Goal: Browse casually: Explore the website without a specific task or goal

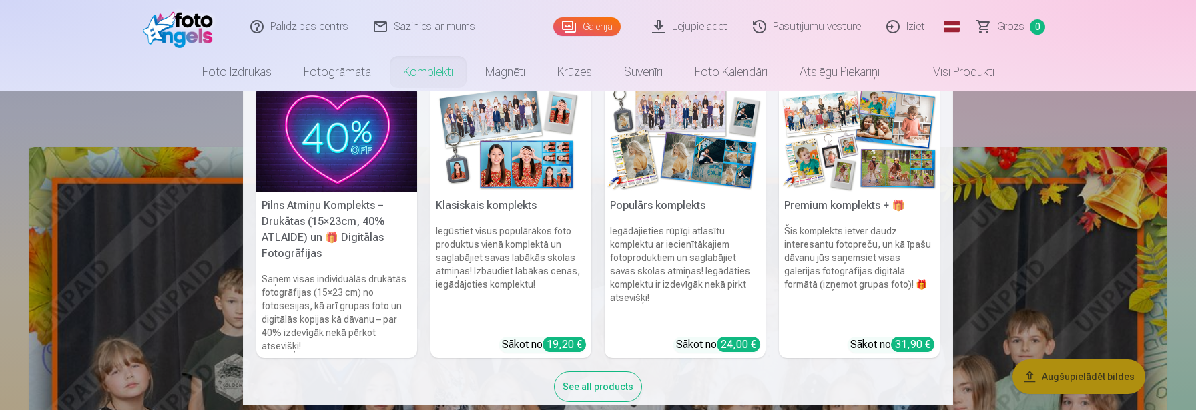
scroll to position [20, 0]
drag, startPoint x: 1085, startPoint y: 288, endPoint x: 1030, endPoint y: 262, distance: 60.6
click at [1083, 287] on nav "Pilns Atmiņu Komplekts – Drukātas (15×23cm, 40% ATLAIDE) un 🎁 Digitālas Fotogrā…" at bounding box center [598, 248] width 1196 height 314
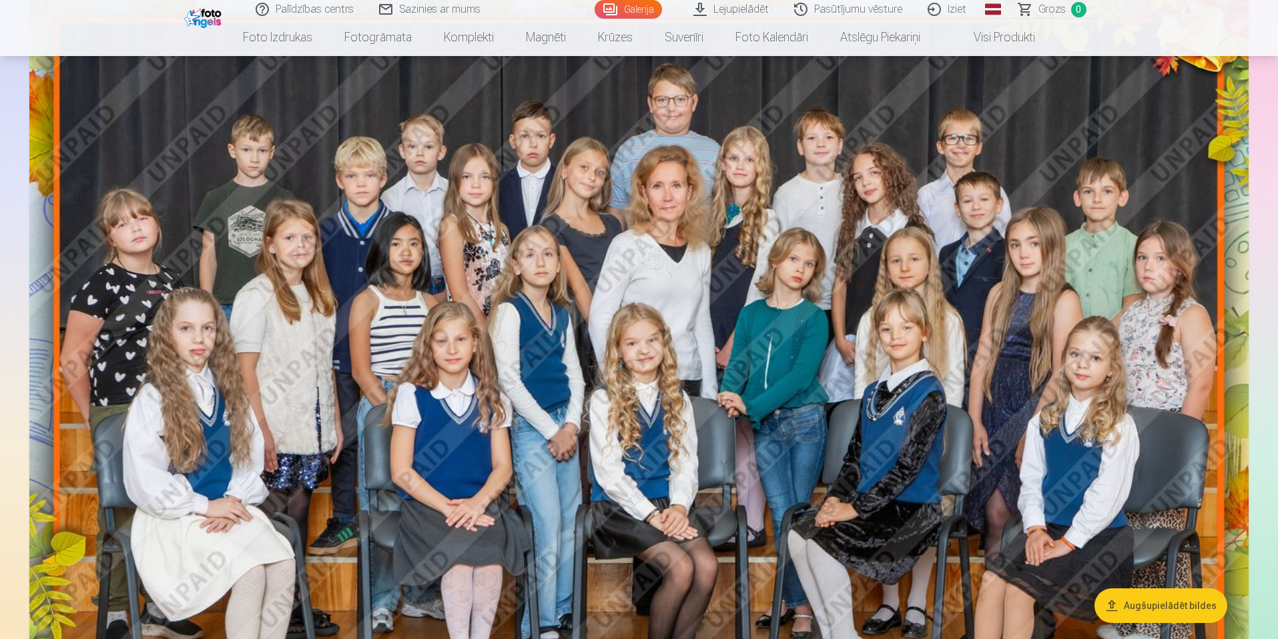
scroll to position [147, 0]
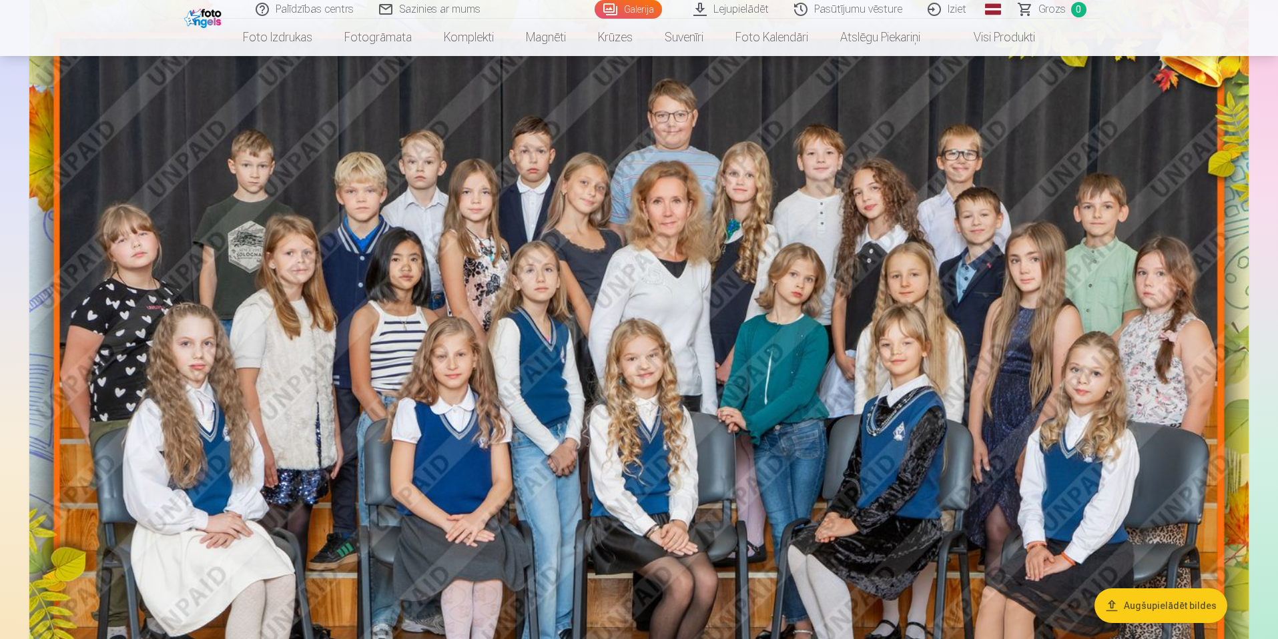
click at [1174, 372] on img at bounding box center [638, 405] width 1219 height 813
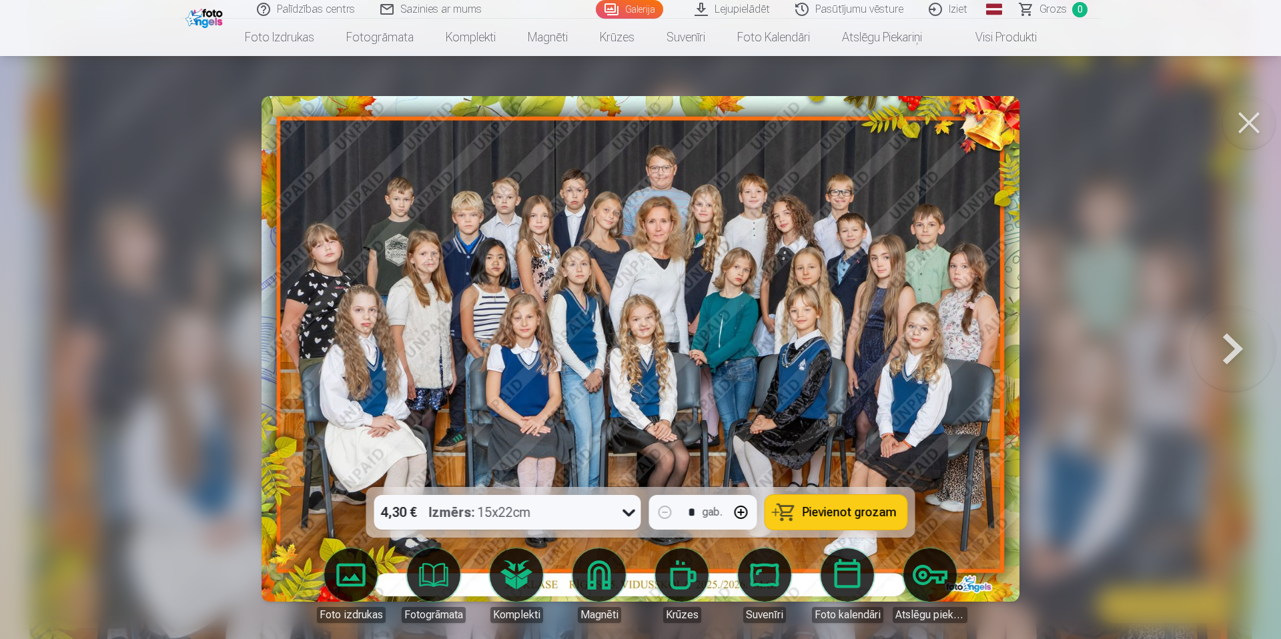
click at [1195, 348] on button at bounding box center [1232, 349] width 85 height 250
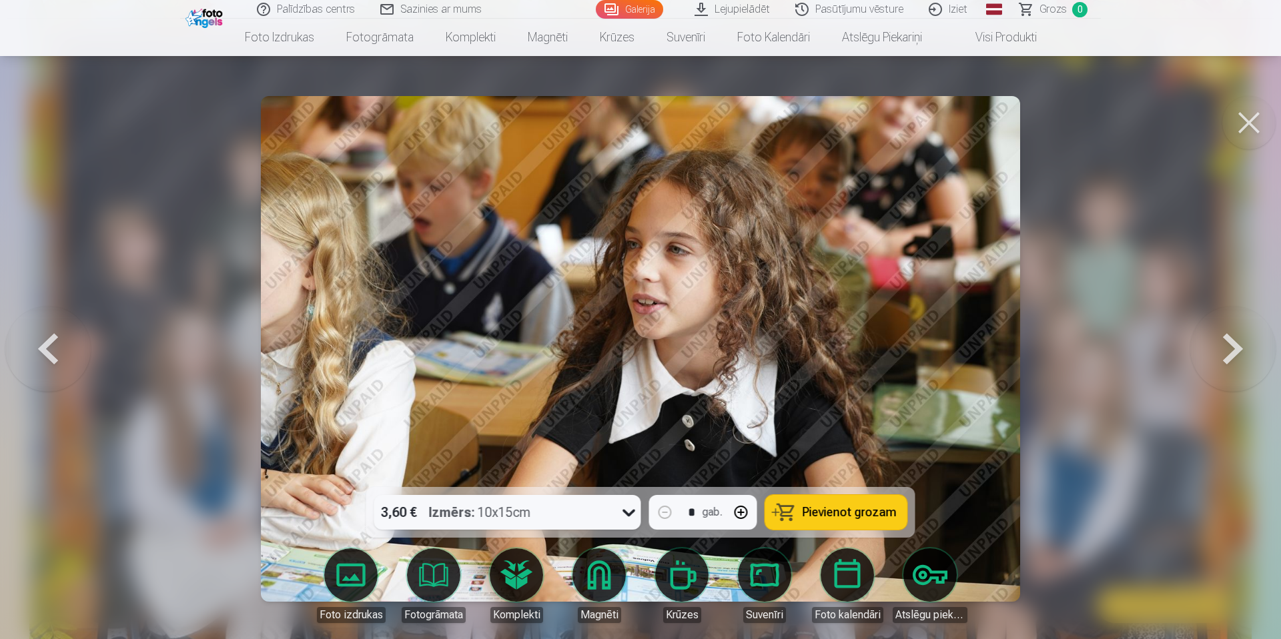
click at [1195, 346] on button at bounding box center [1232, 349] width 85 height 250
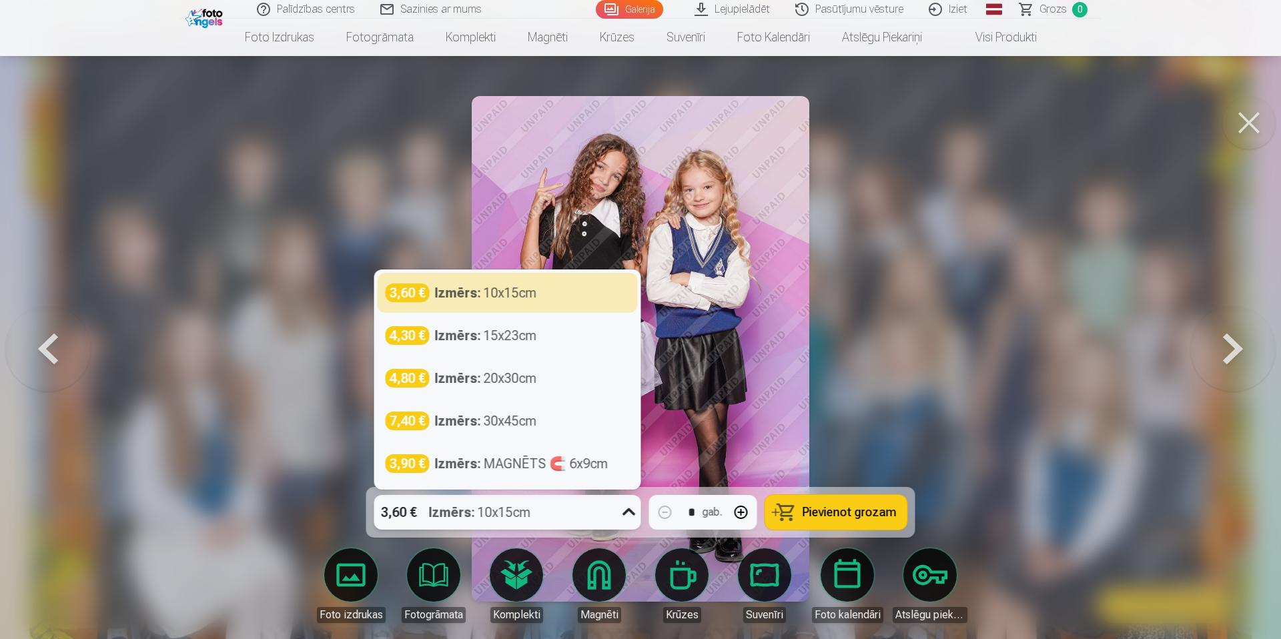
click at [629, 409] on icon at bounding box center [629, 512] width 21 height 21
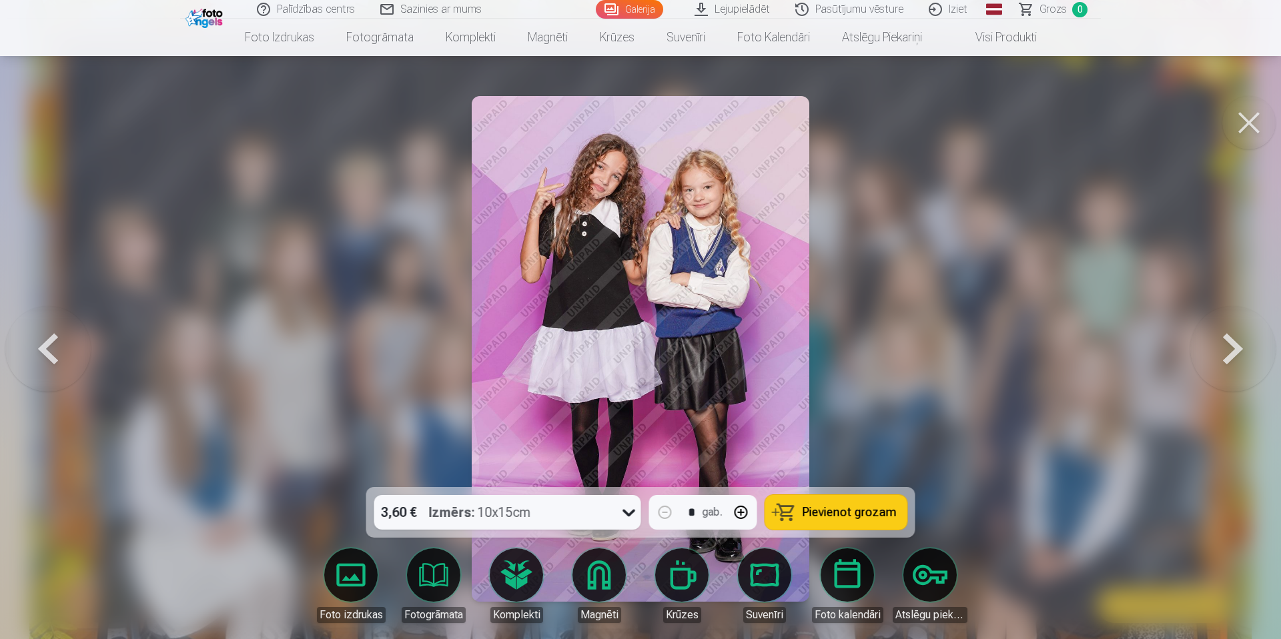
click at [1130, 333] on div at bounding box center [640, 319] width 1281 height 639
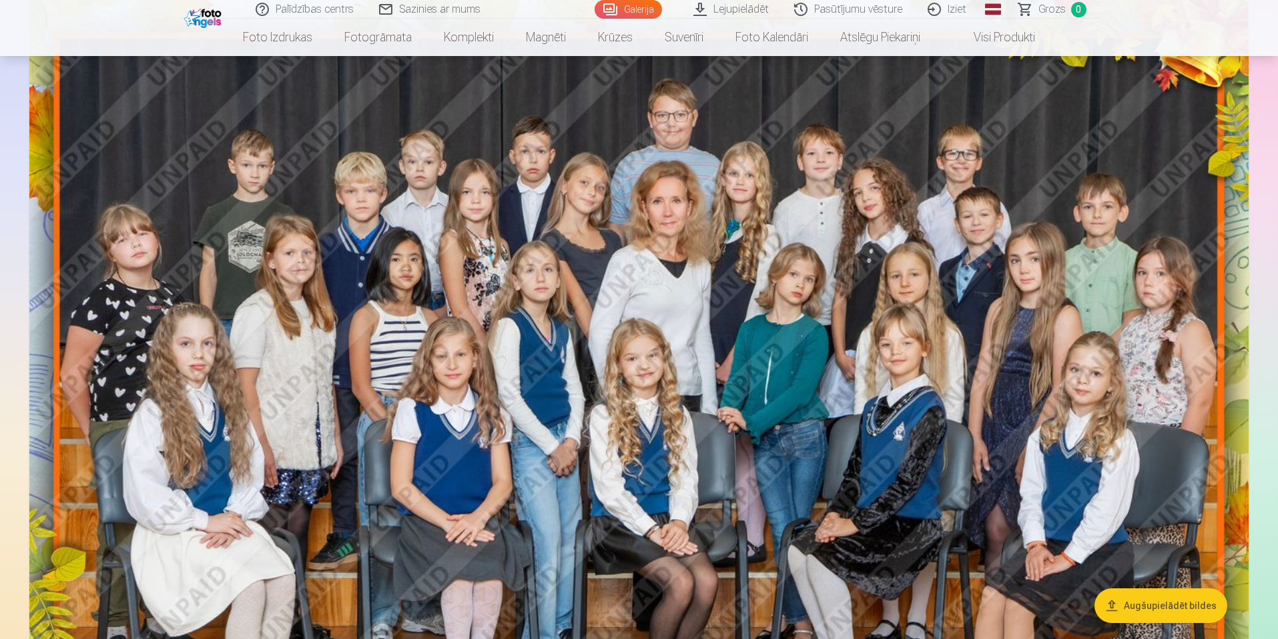
click at [1195, 342] on img at bounding box center [638, 405] width 1219 height 813
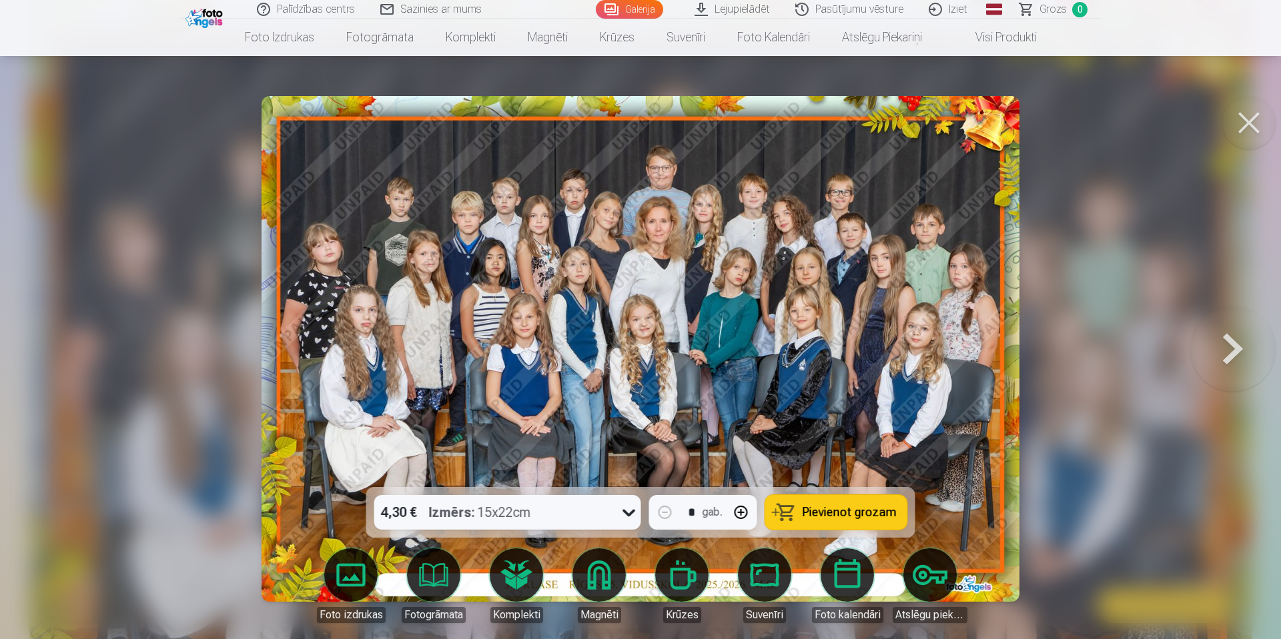
click at [1195, 348] on button at bounding box center [1232, 349] width 85 height 250
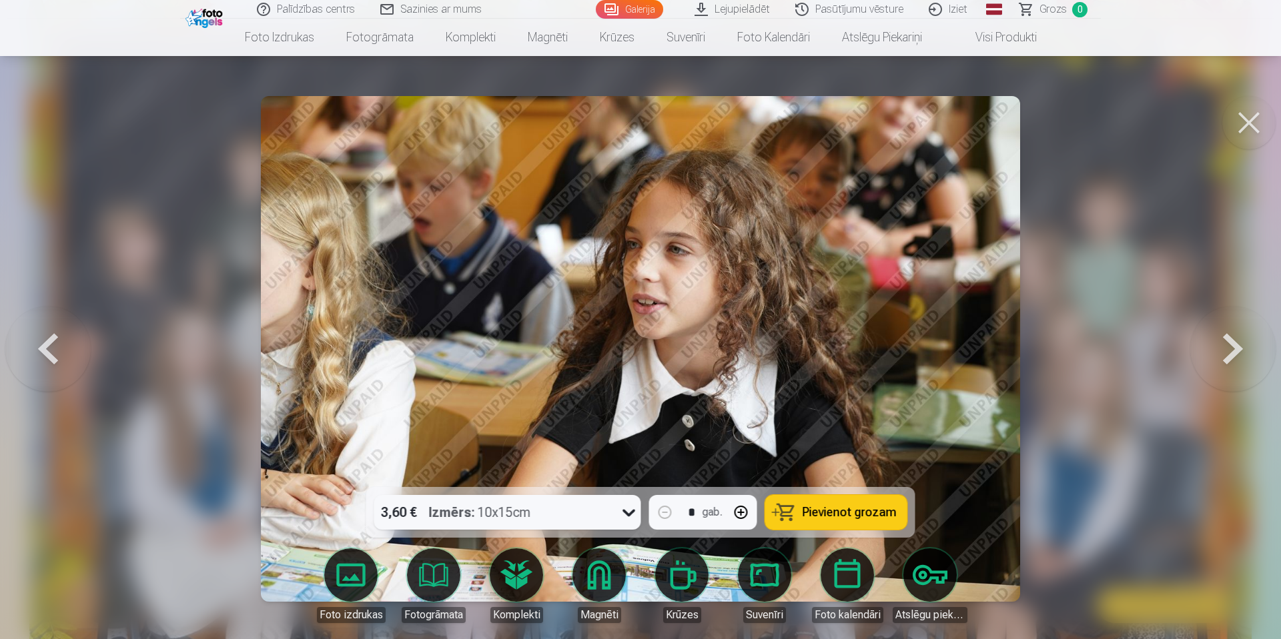
click at [1195, 348] on button at bounding box center [1232, 349] width 85 height 250
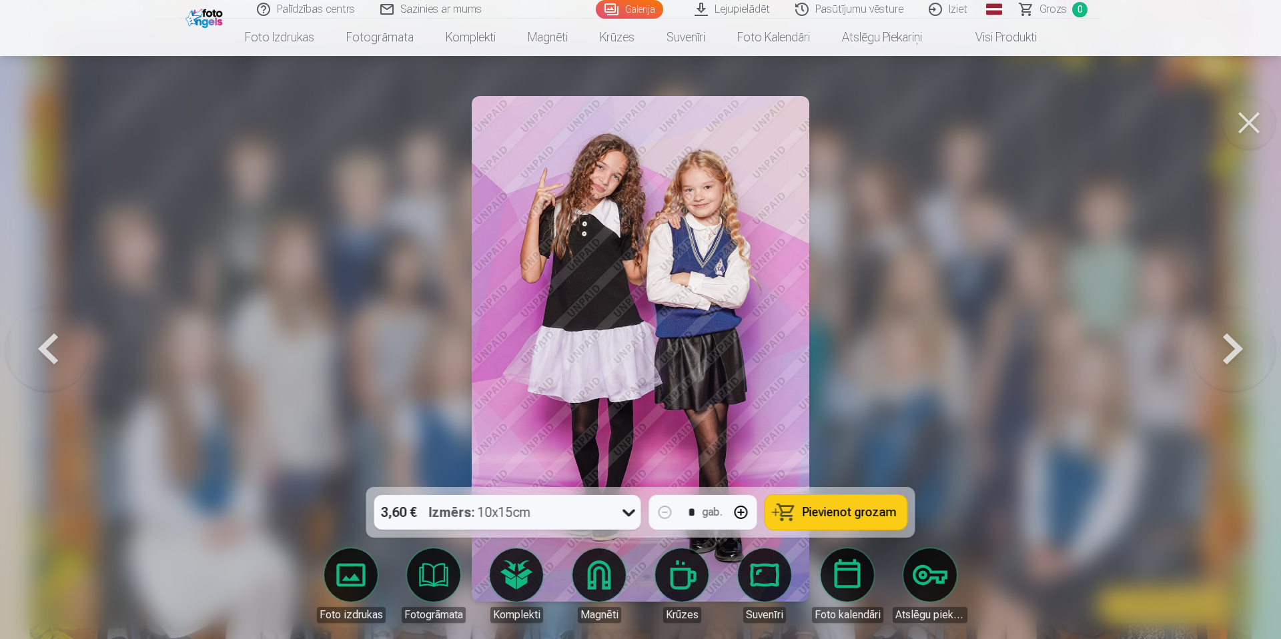
click at [1195, 348] on button at bounding box center [1232, 349] width 85 height 250
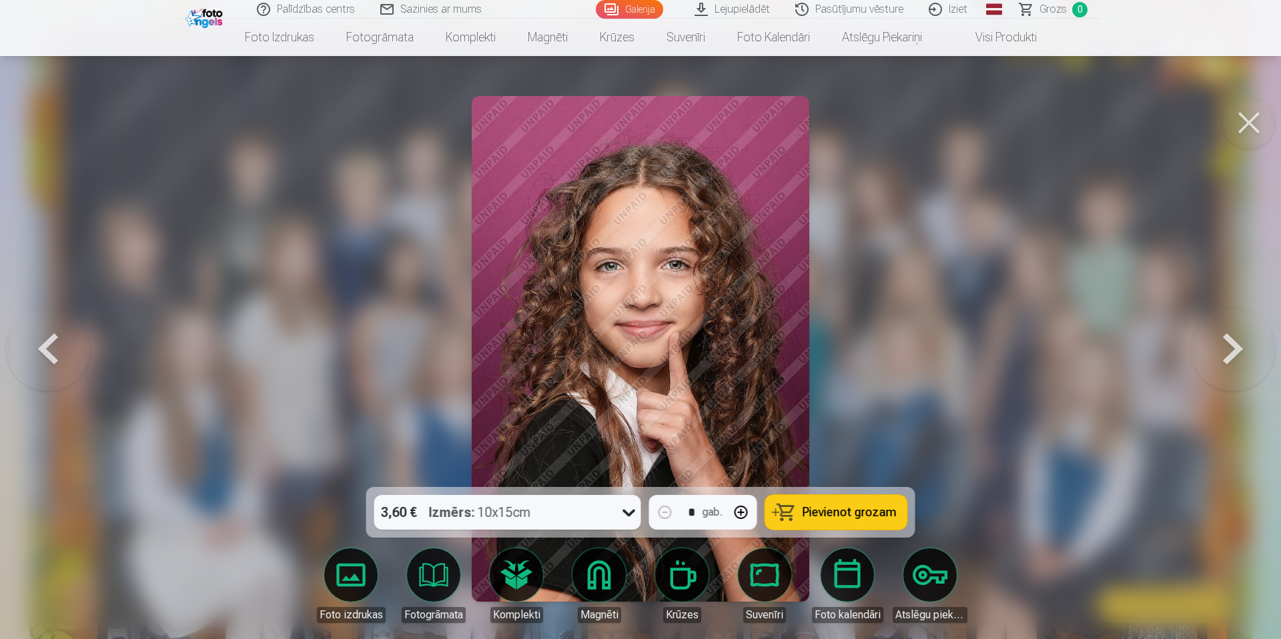
click at [1195, 348] on button at bounding box center [1232, 349] width 85 height 250
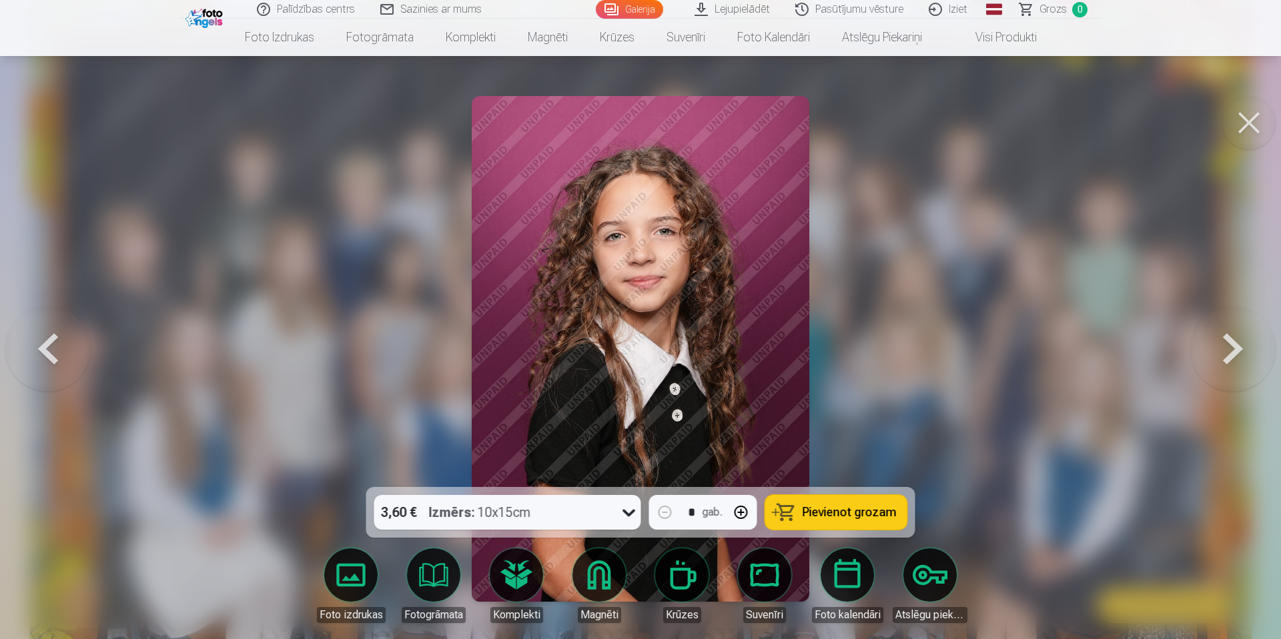
click at [1195, 348] on button at bounding box center [1232, 349] width 85 height 250
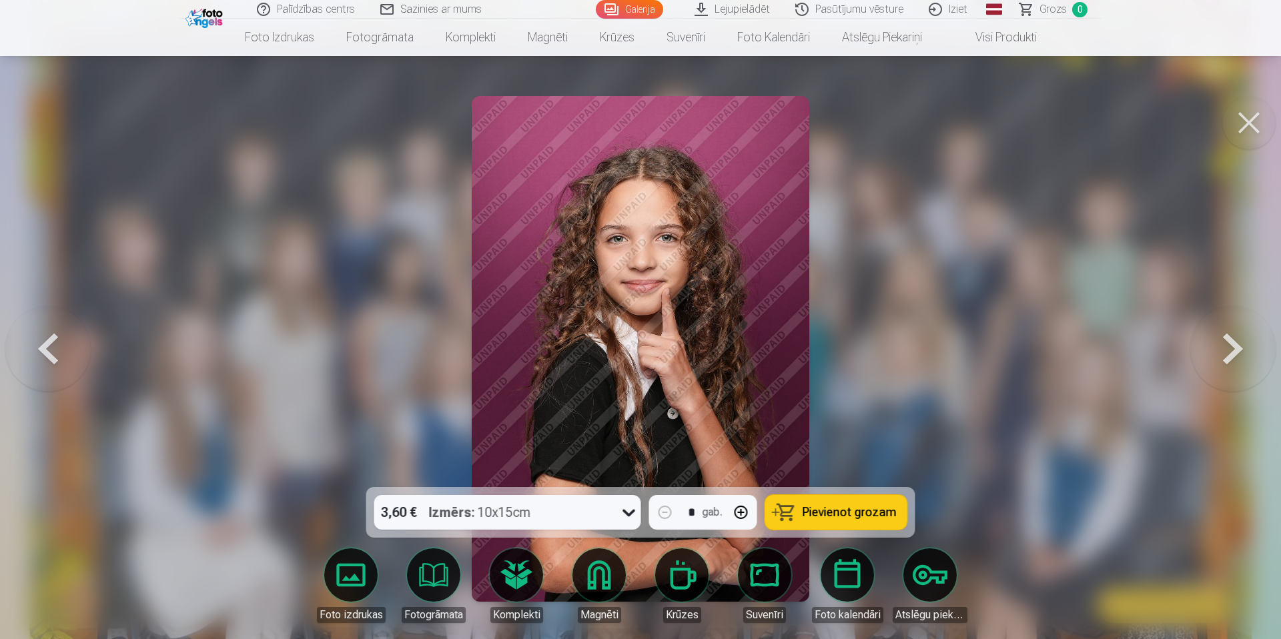
click at [1195, 348] on button at bounding box center [1232, 349] width 85 height 250
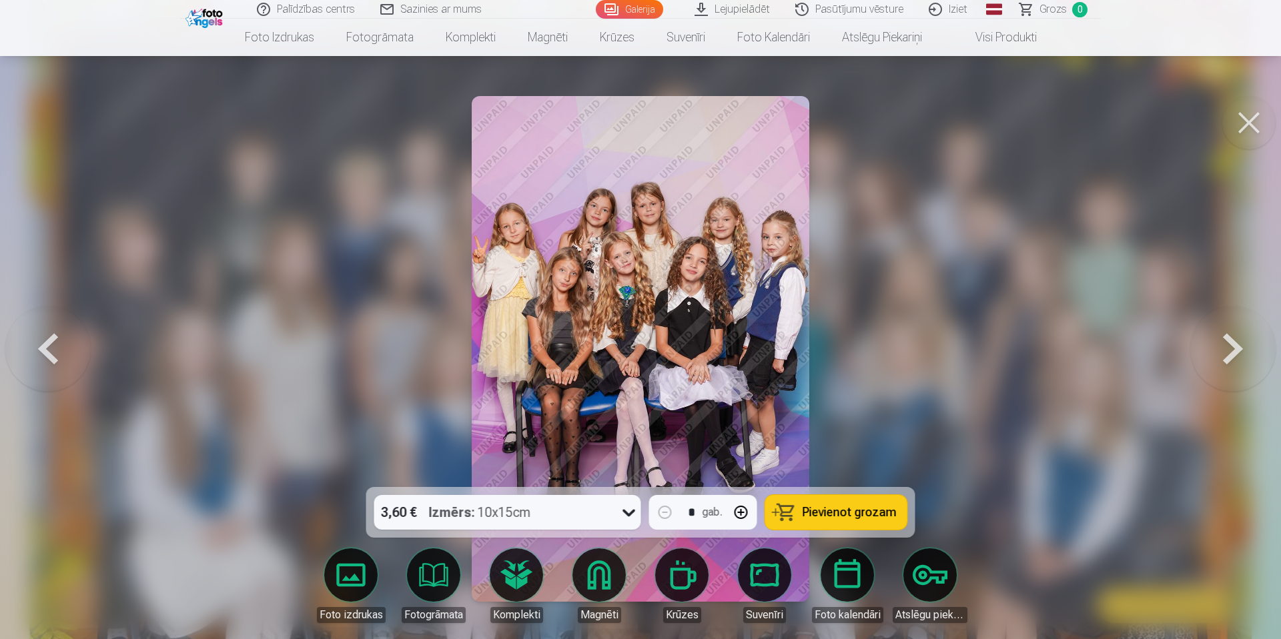
click at [1195, 348] on button at bounding box center [1232, 349] width 85 height 250
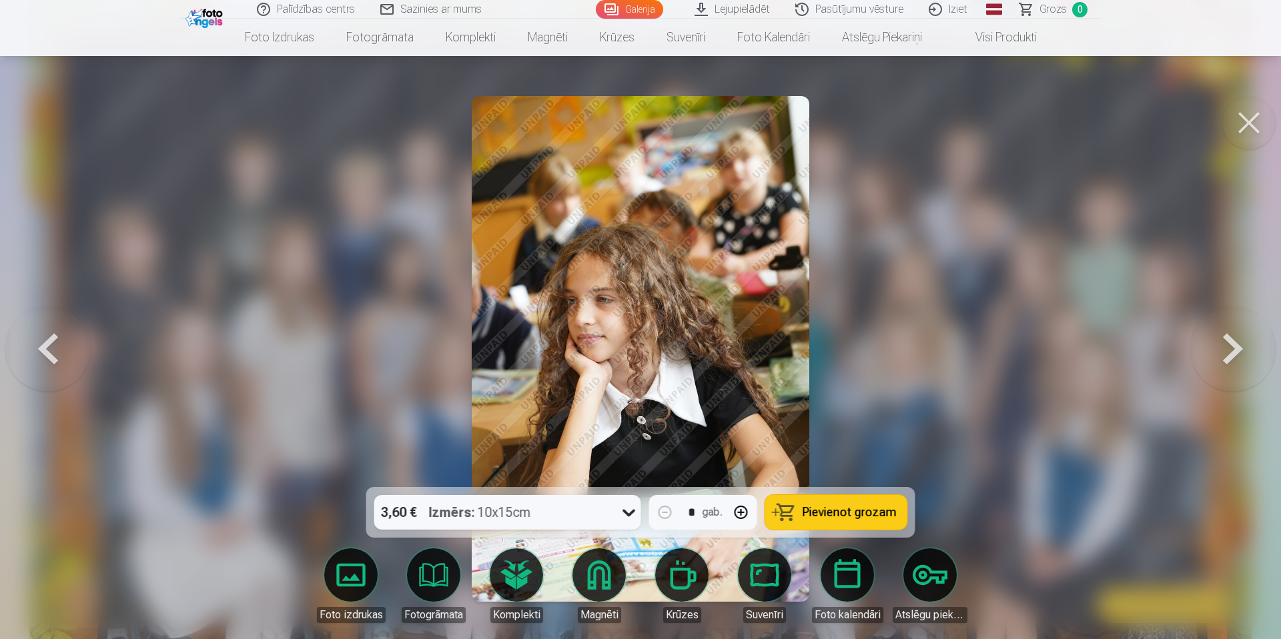
click at [1195, 348] on button at bounding box center [1232, 349] width 85 height 250
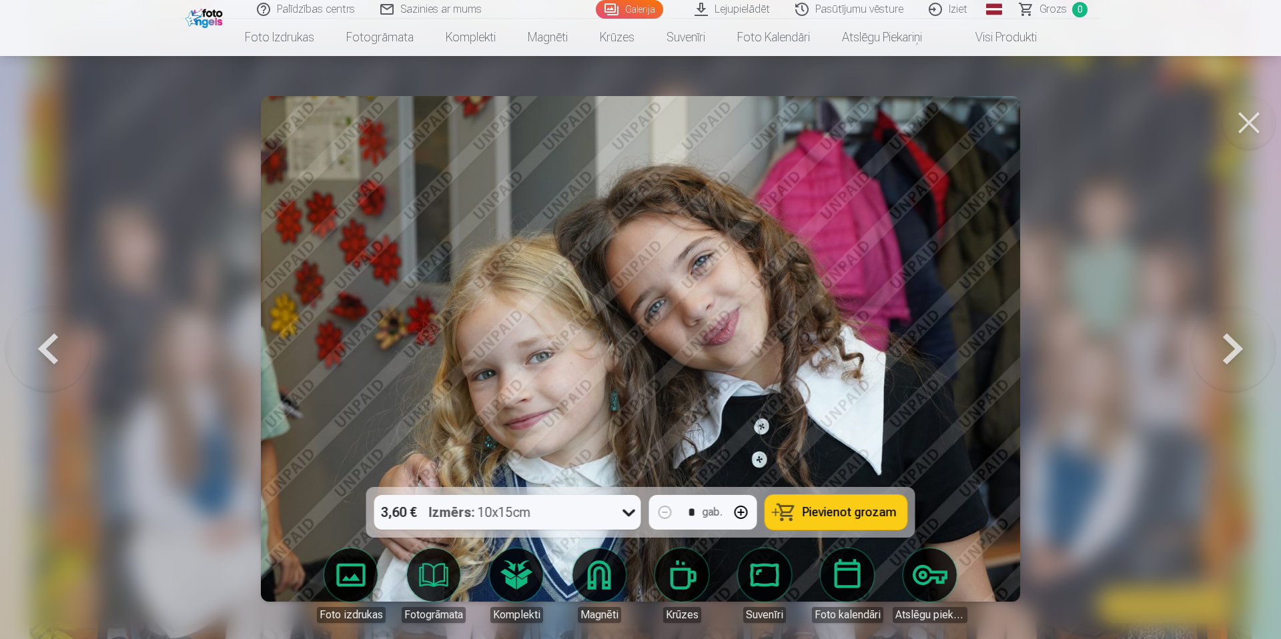
click at [1195, 348] on button at bounding box center [1232, 349] width 85 height 250
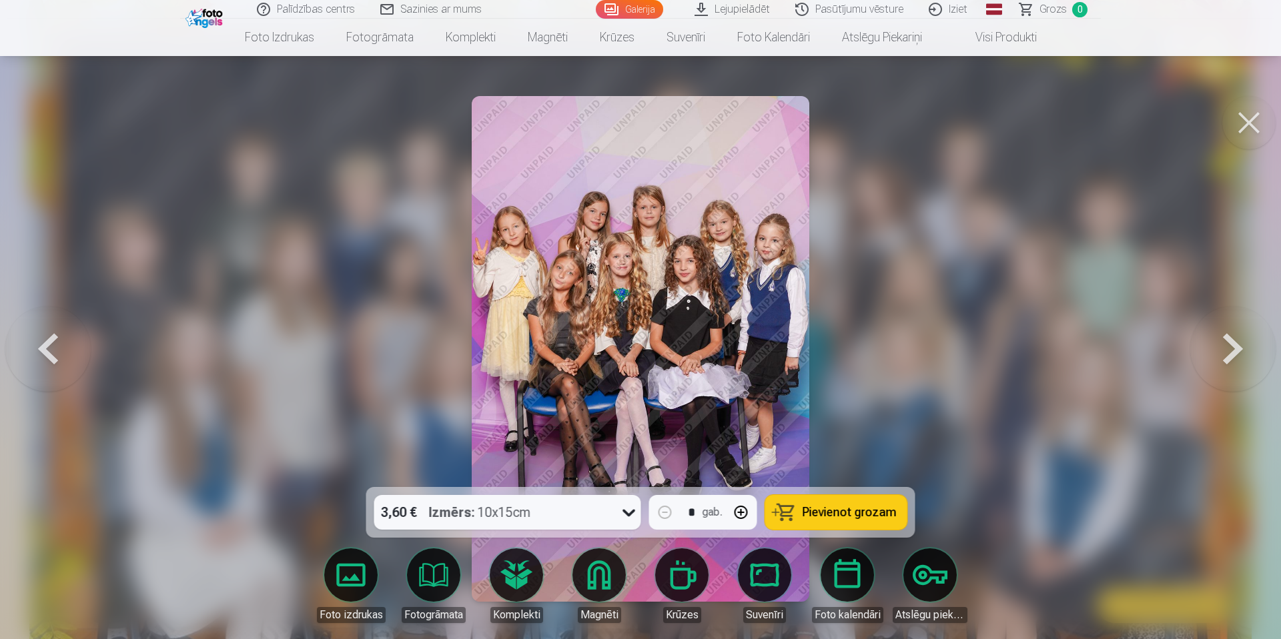
click at [1195, 348] on button at bounding box center [1232, 349] width 85 height 250
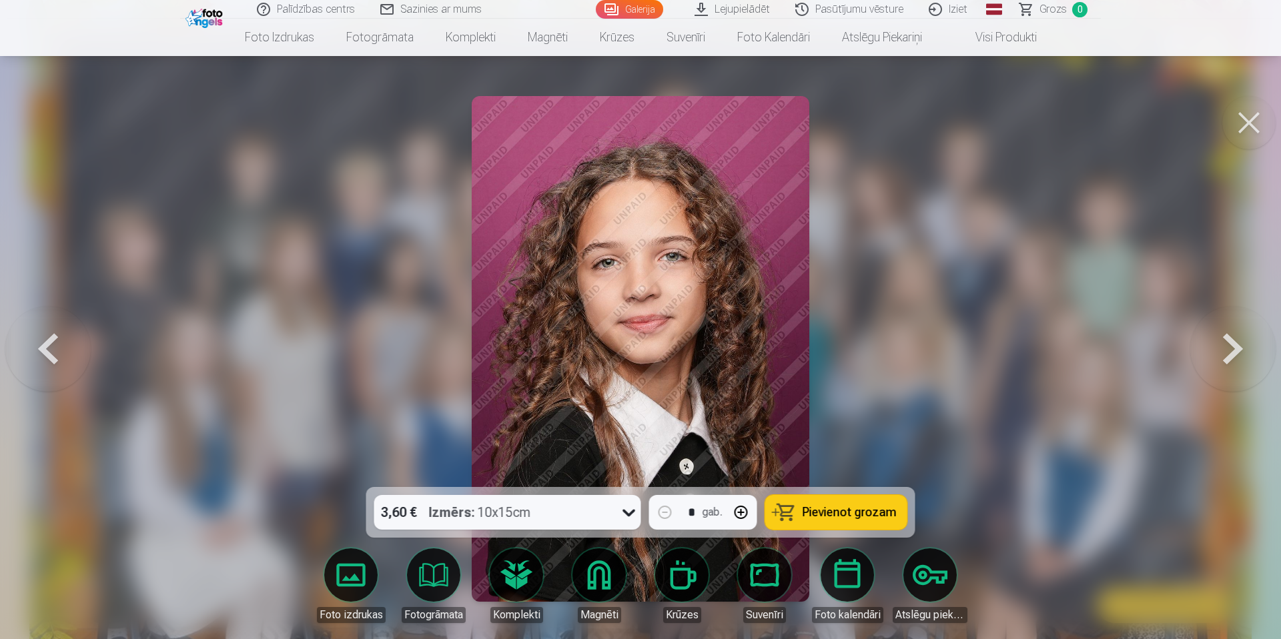
click at [1195, 348] on button at bounding box center [1232, 349] width 85 height 250
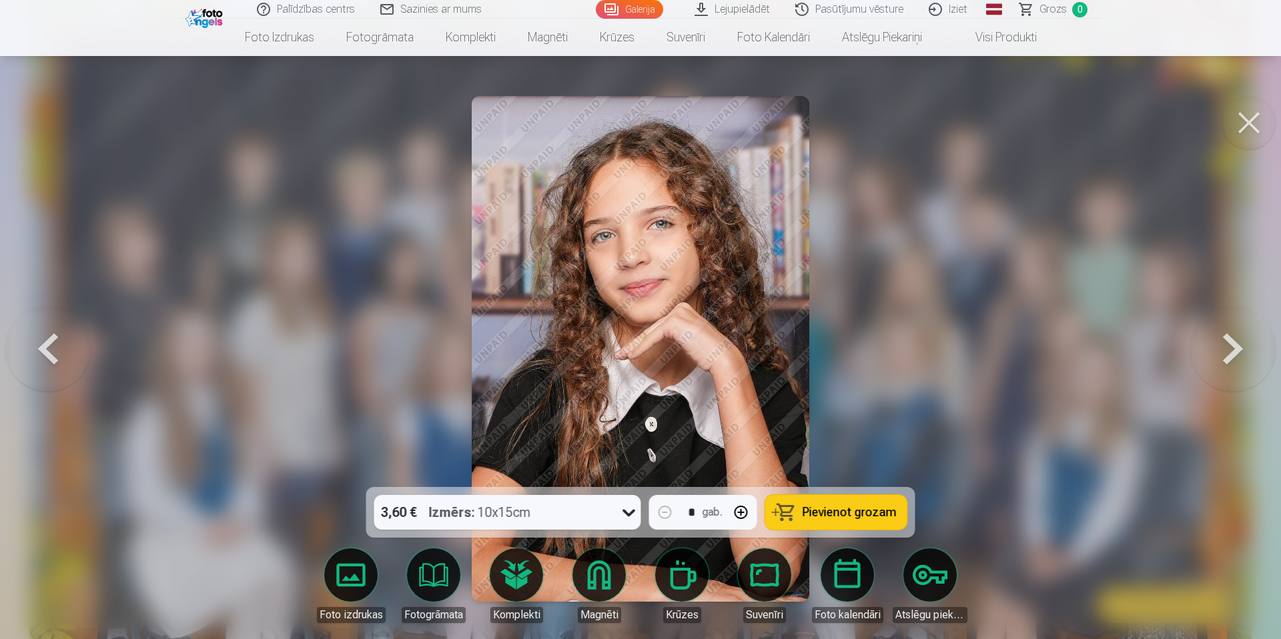
click at [1195, 348] on button at bounding box center [1232, 349] width 85 height 250
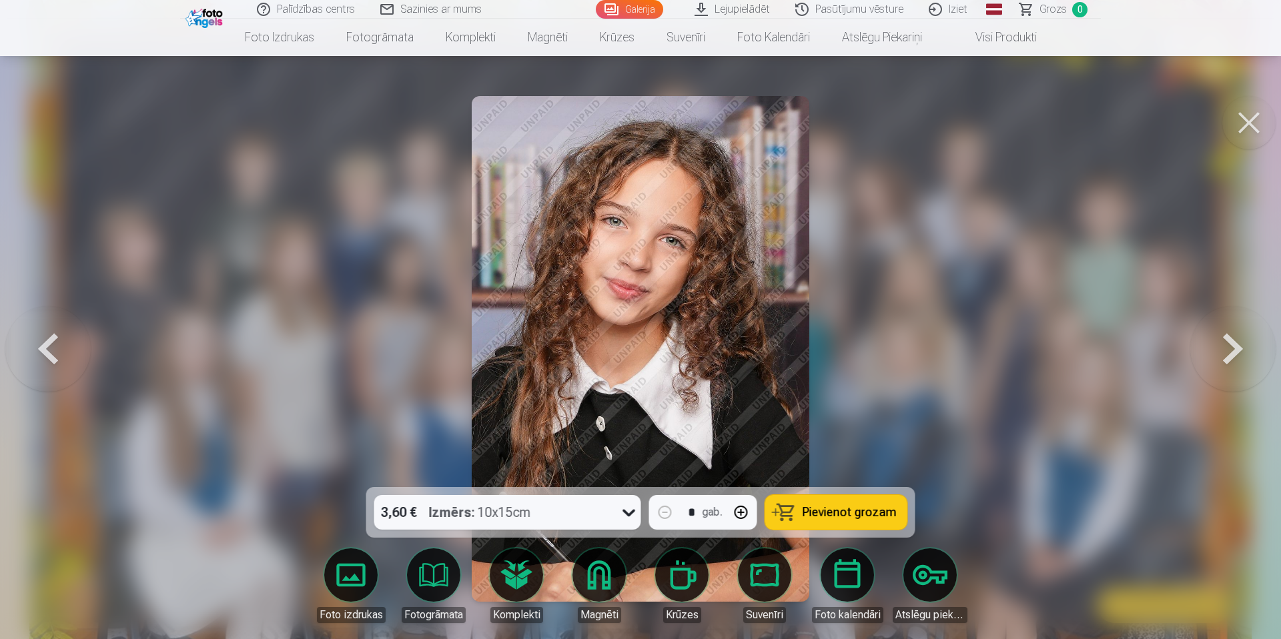
click at [1195, 348] on button at bounding box center [1232, 349] width 85 height 250
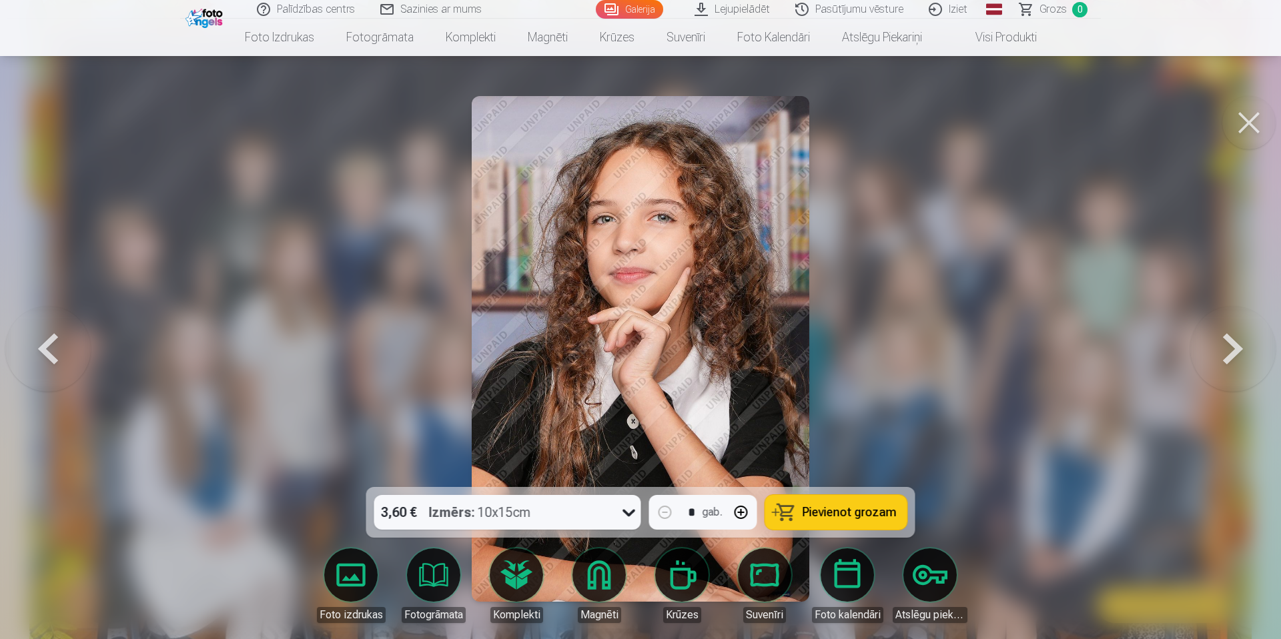
click at [1195, 348] on button at bounding box center [1232, 349] width 85 height 250
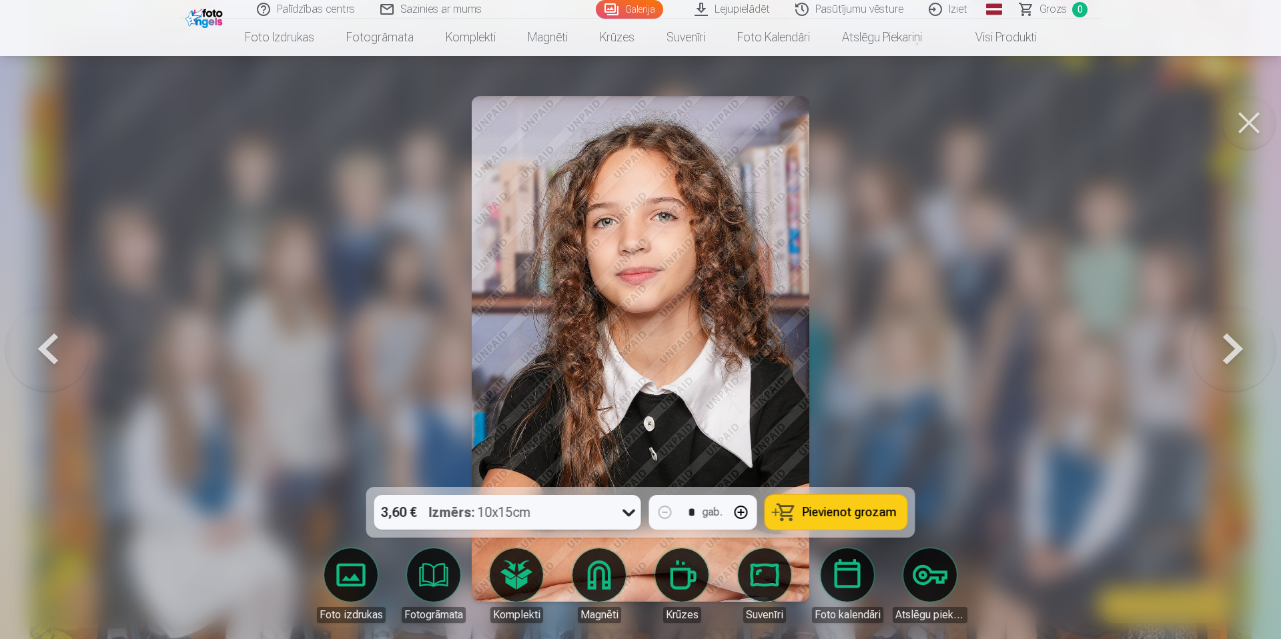
click at [1195, 348] on button at bounding box center [1232, 349] width 85 height 250
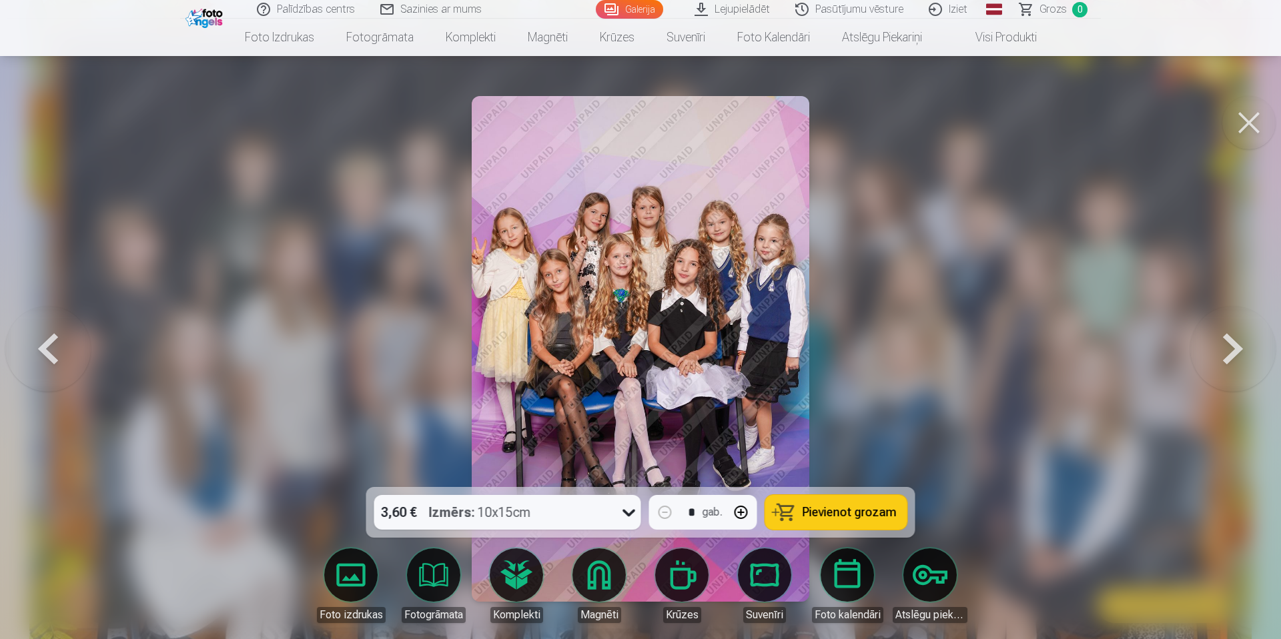
click at [1195, 348] on button at bounding box center [1232, 349] width 85 height 250
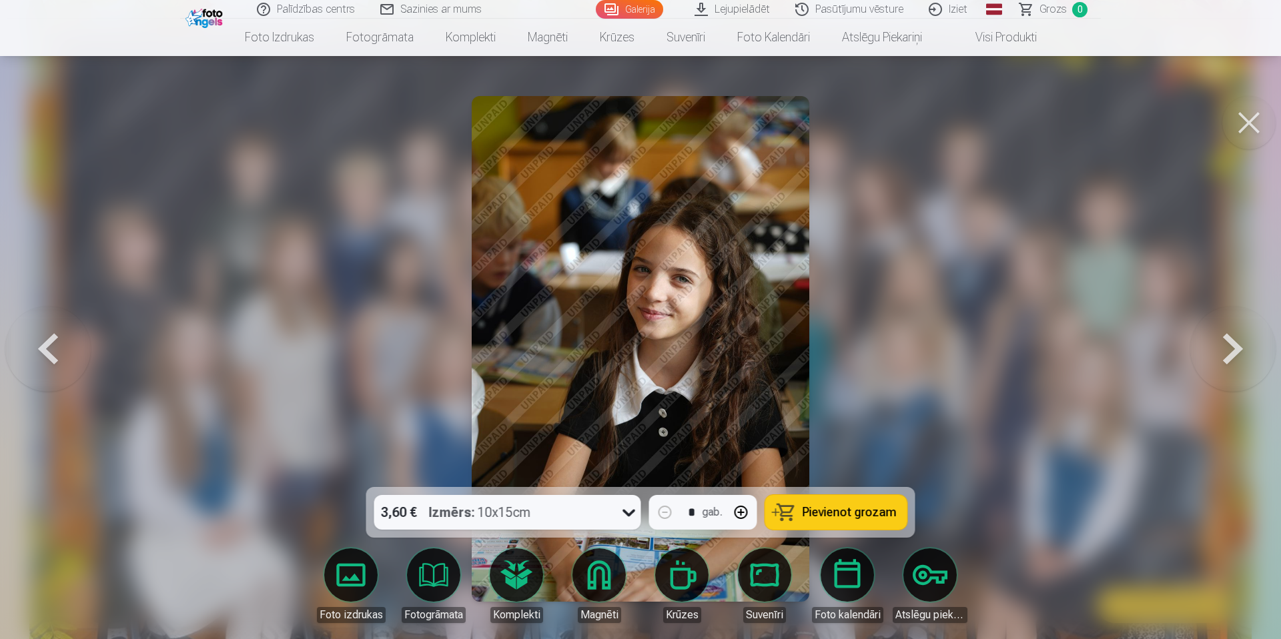
click at [1195, 348] on button at bounding box center [1232, 349] width 85 height 250
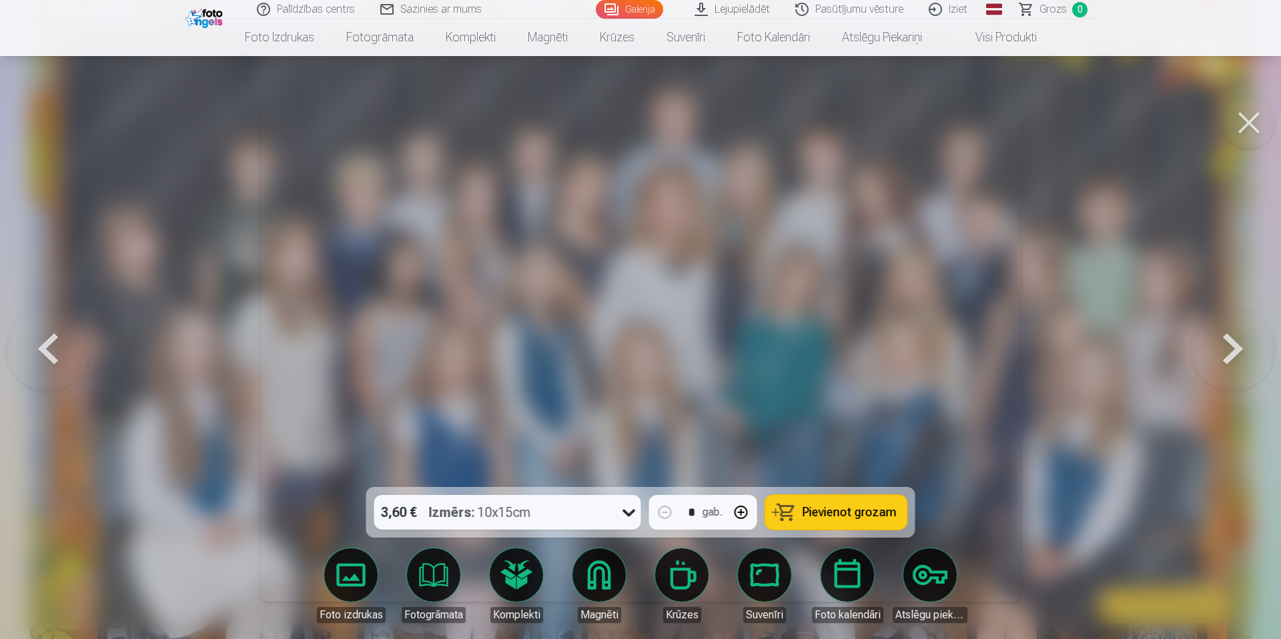
click at [1195, 348] on button at bounding box center [1232, 349] width 85 height 250
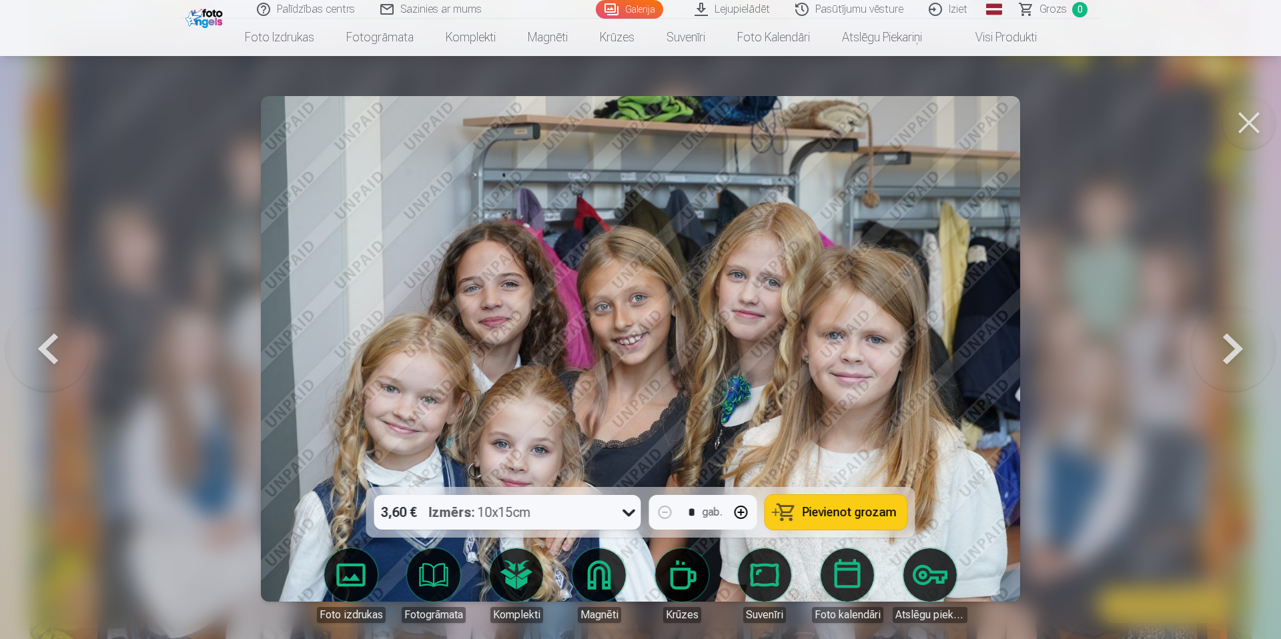
click at [1195, 348] on button at bounding box center [1232, 349] width 85 height 250
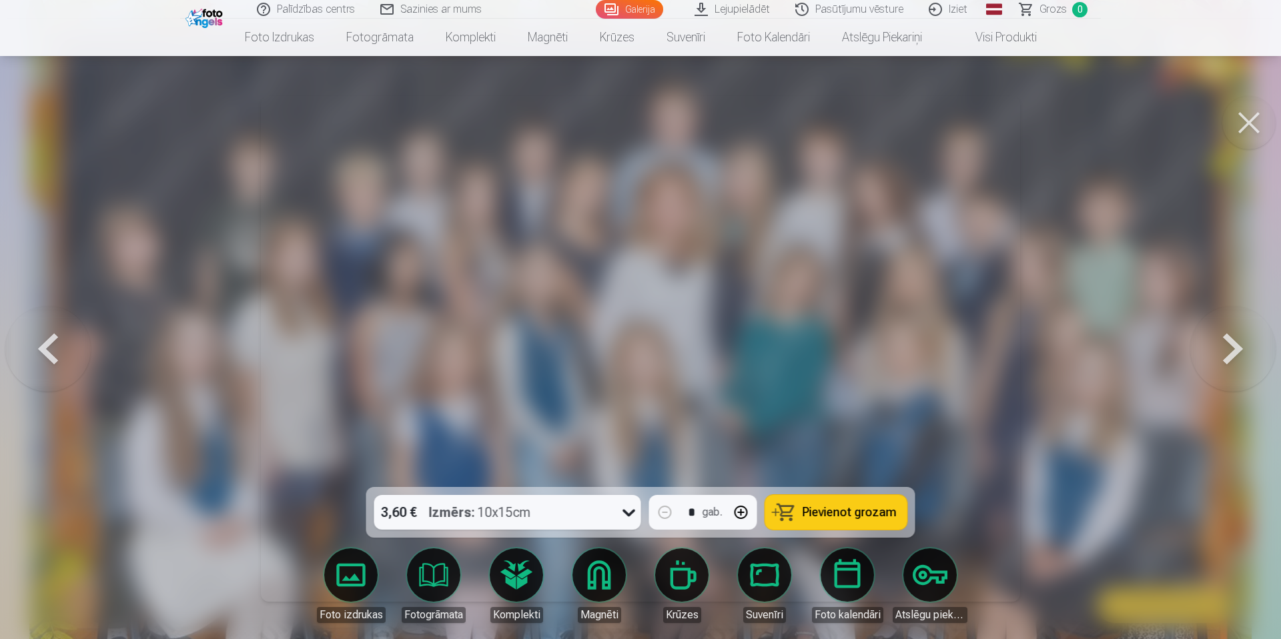
click at [1195, 348] on button at bounding box center [1232, 349] width 85 height 250
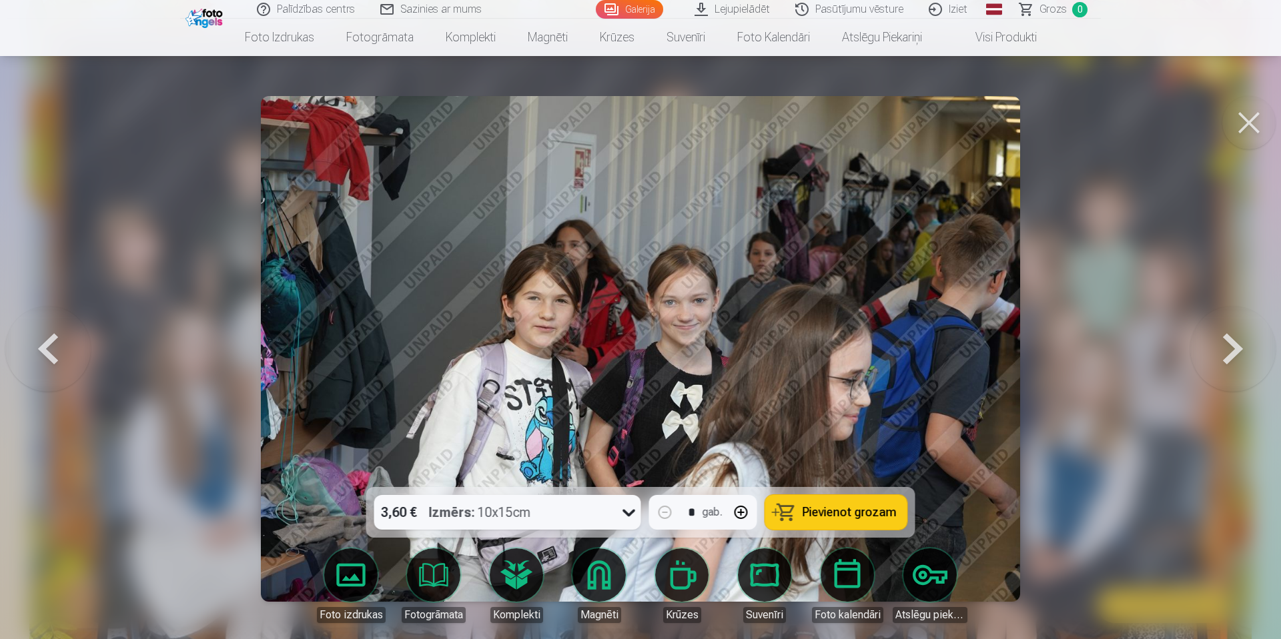
click at [1195, 348] on button at bounding box center [1232, 349] width 85 height 250
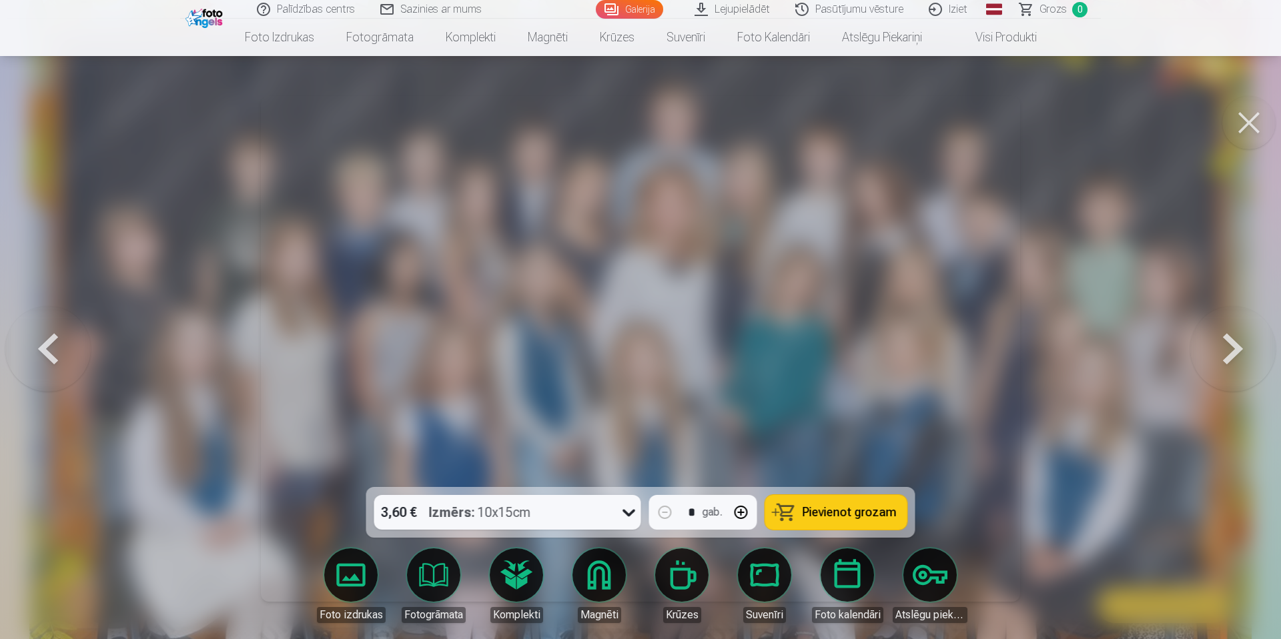
click at [1195, 348] on button at bounding box center [1232, 349] width 85 height 250
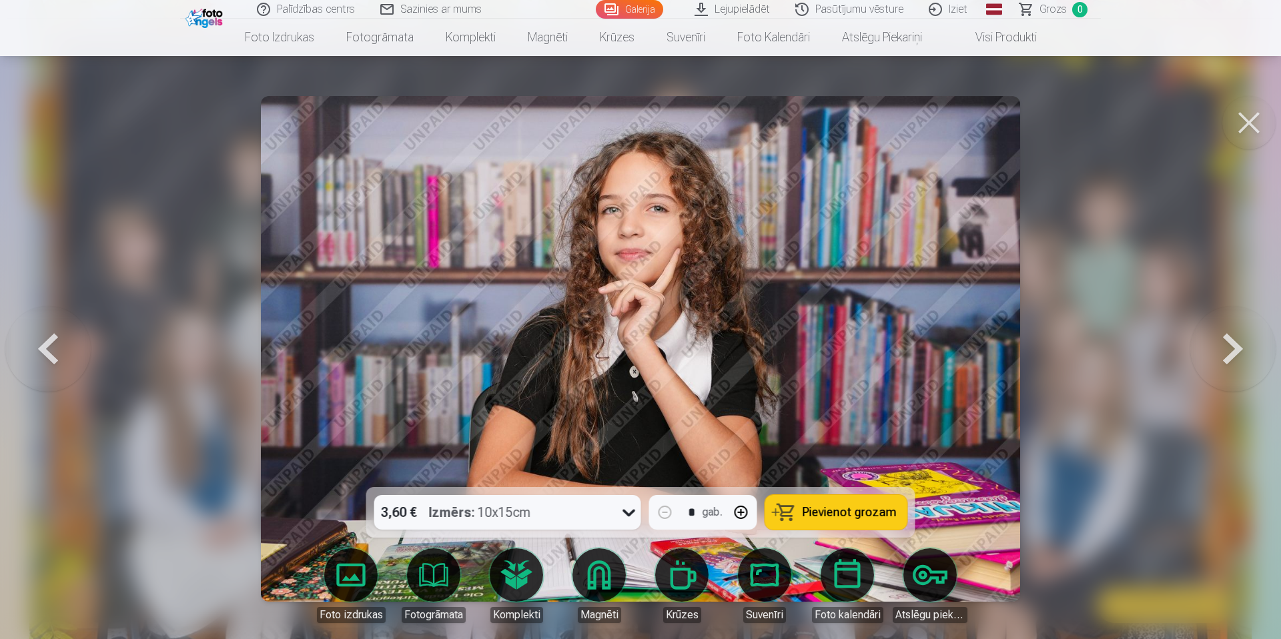
click at [1195, 348] on button at bounding box center [1232, 349] width 85 height 250
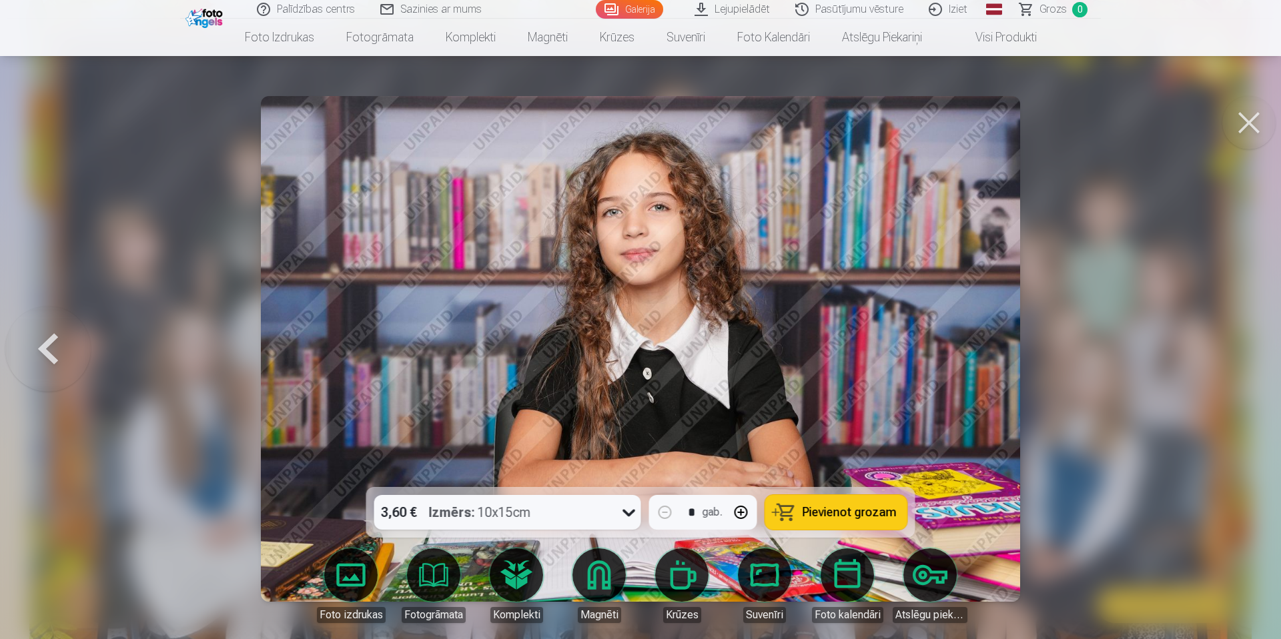
click at [1195, 348] on div at bounding box center [640, 319] width 1281 height 639
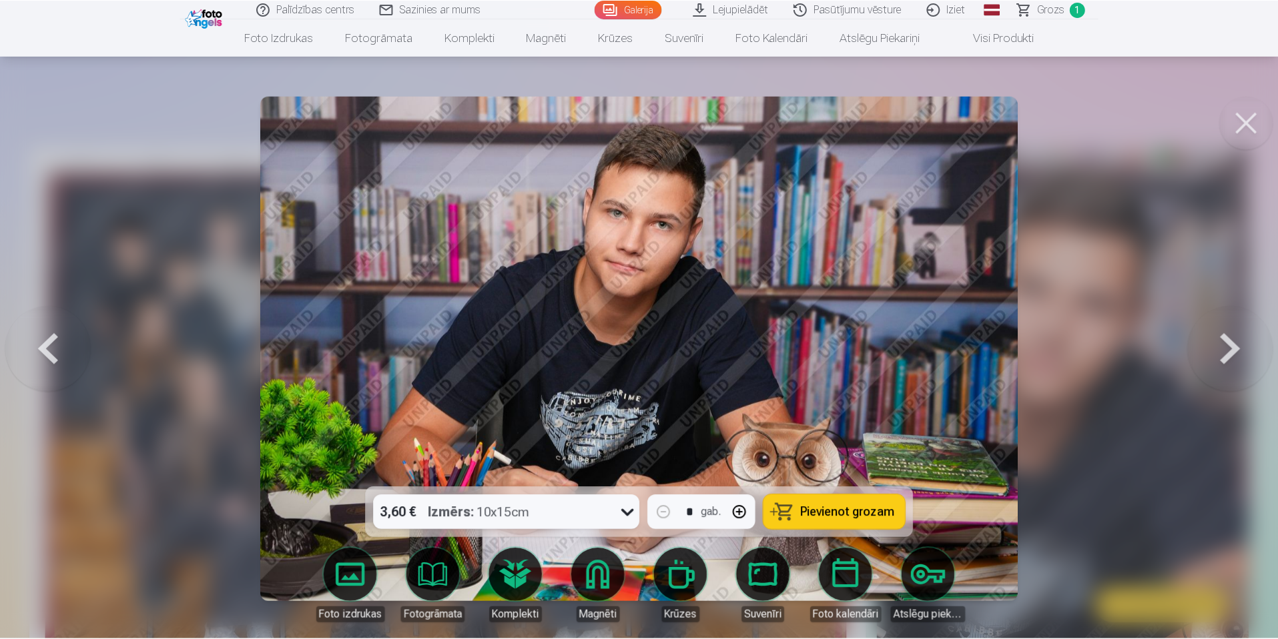
scroll to position [195, 0]
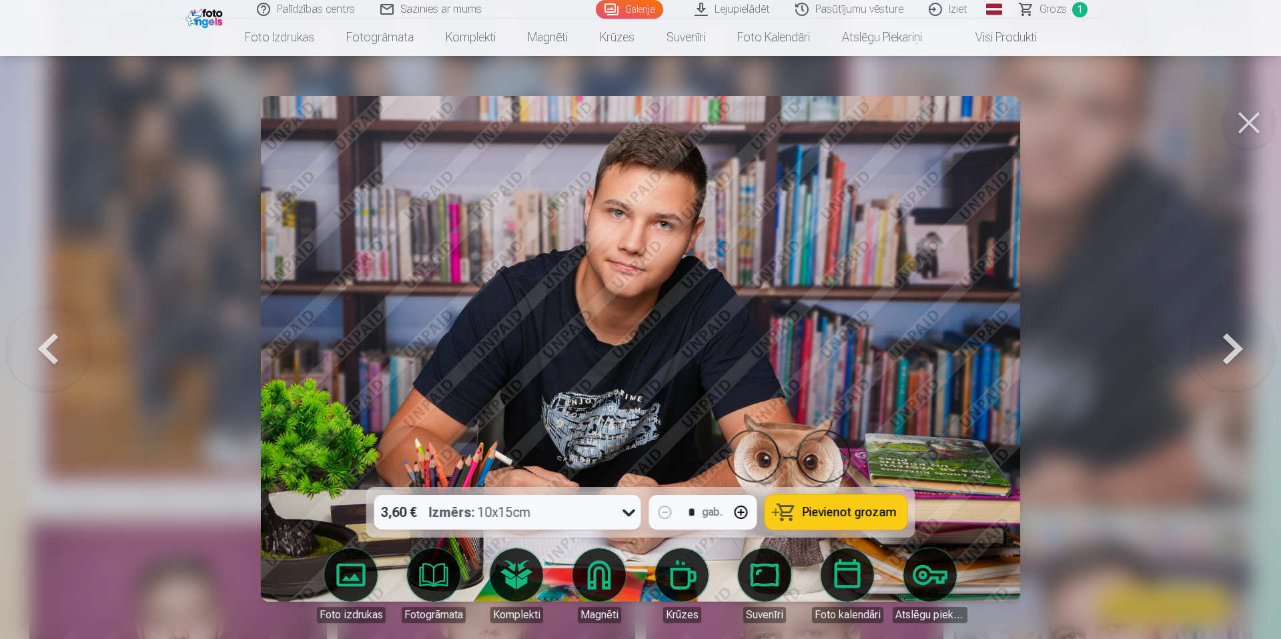
click at [1247, 121] on button at bounding box center [1249, 122] width 53 height 53
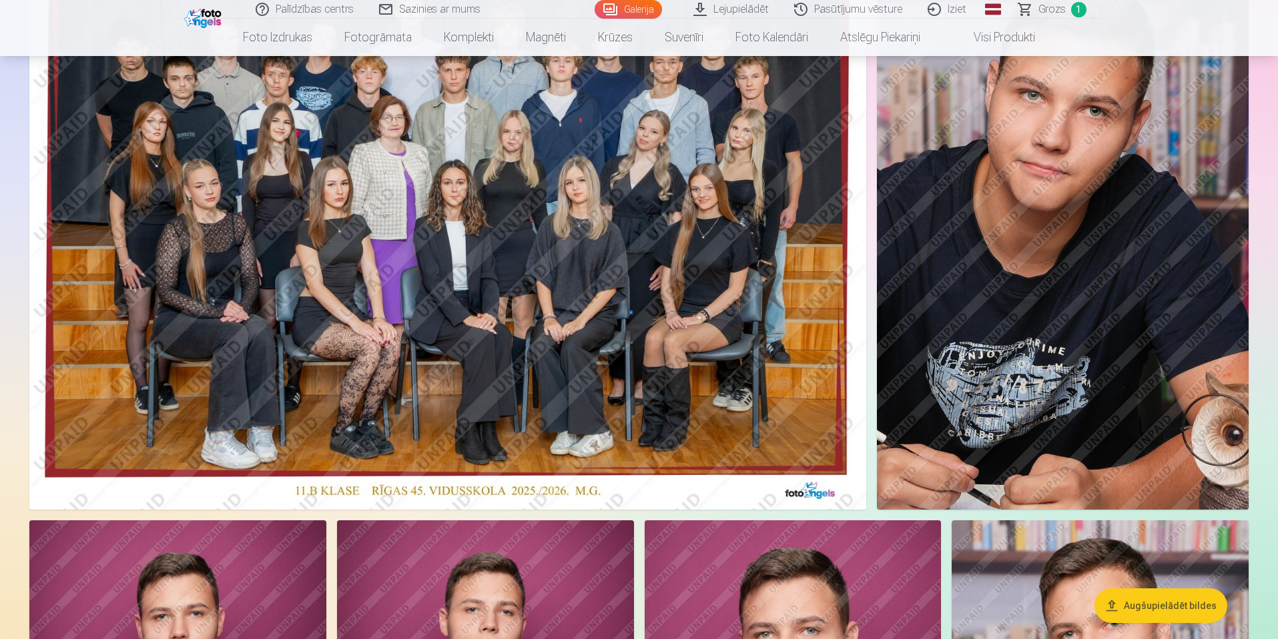
click at [426, 286] on img at bounding box center [447, 231] width 837 height 558
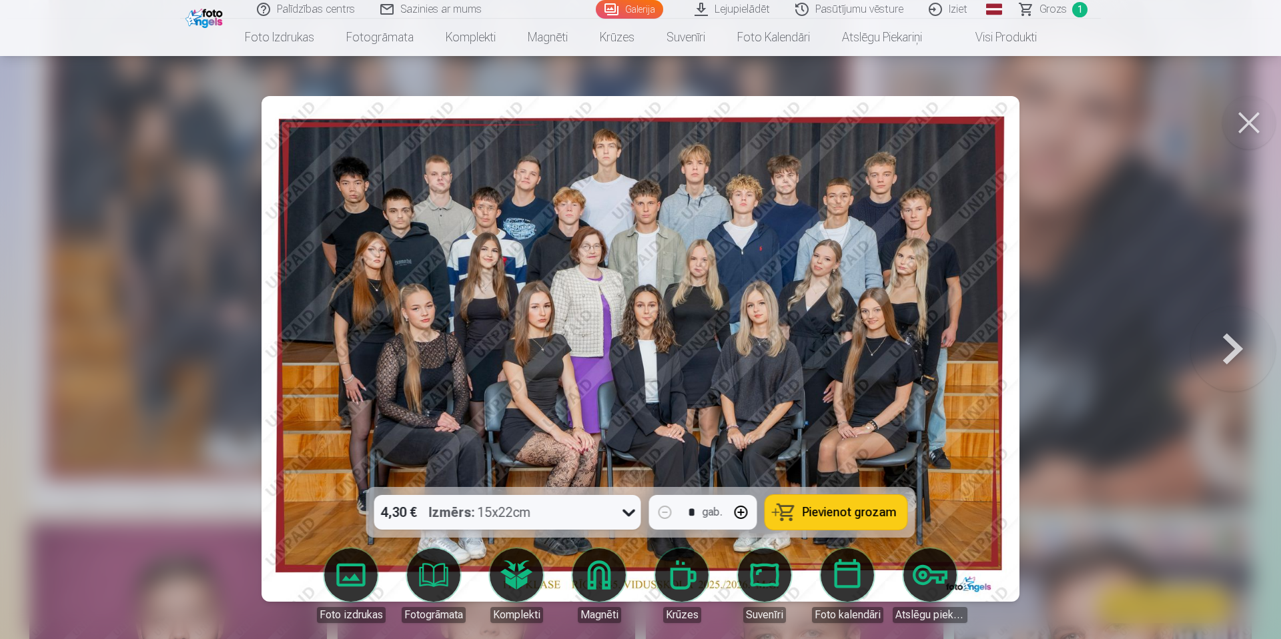
click at [1223, 358] on button at bounding box center [1232, 349] width 85 height 250
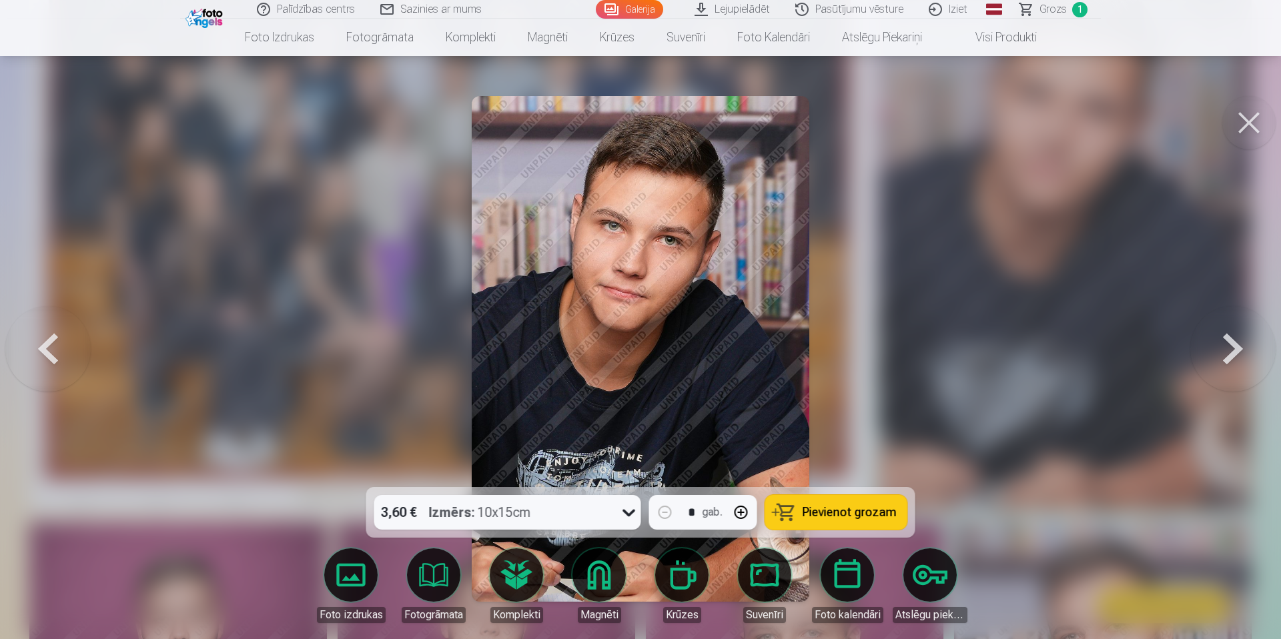
click at [1223, 358] on button at bounding box center [1232, 349] width 85 height 250
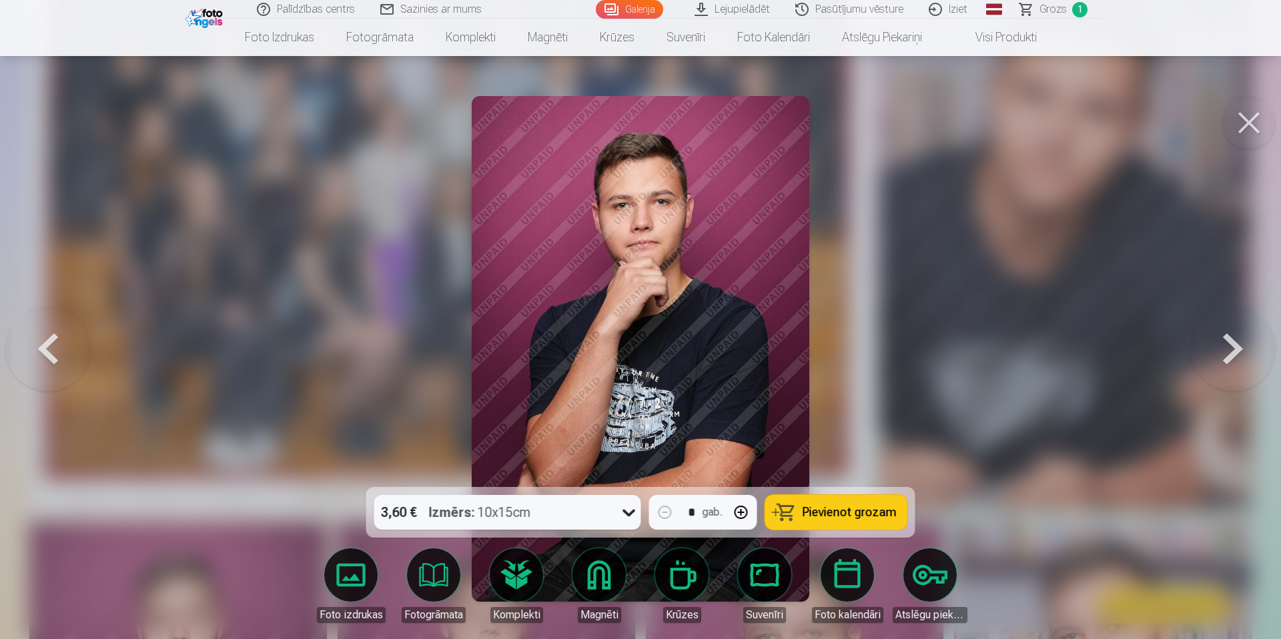
click at [1223, 358] on button at bounding box center [1232, 349] width 85 height 250
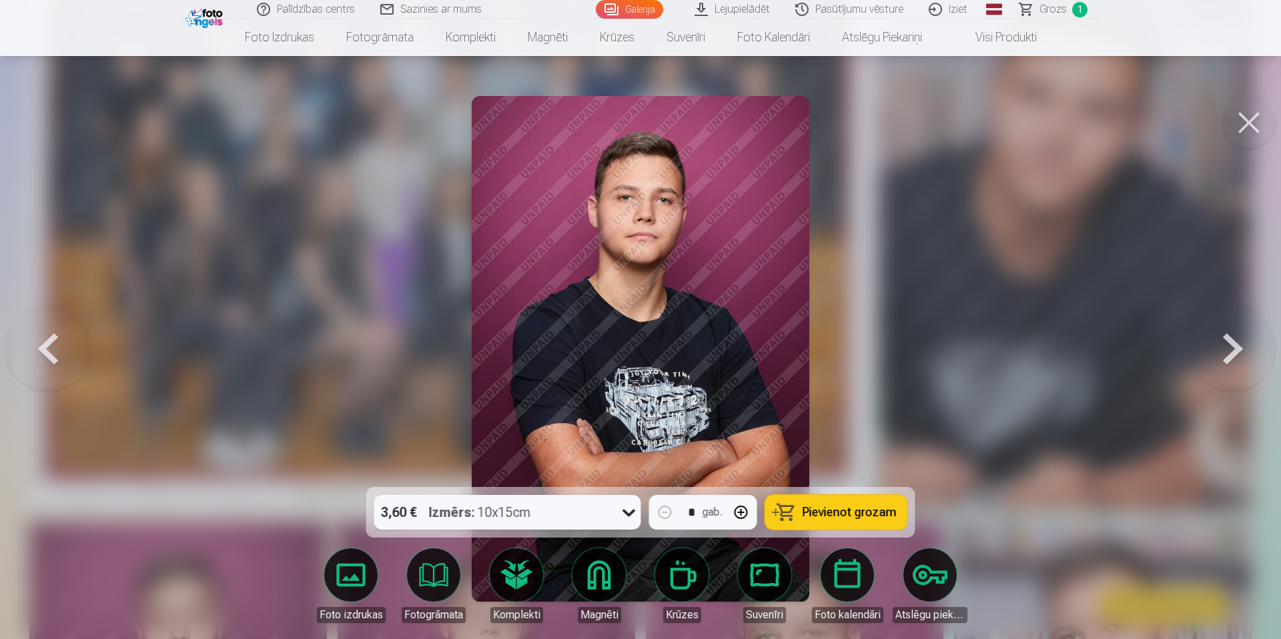
click at [1223, 358] on button at bounding box center [1232, 349] width 85 height 250
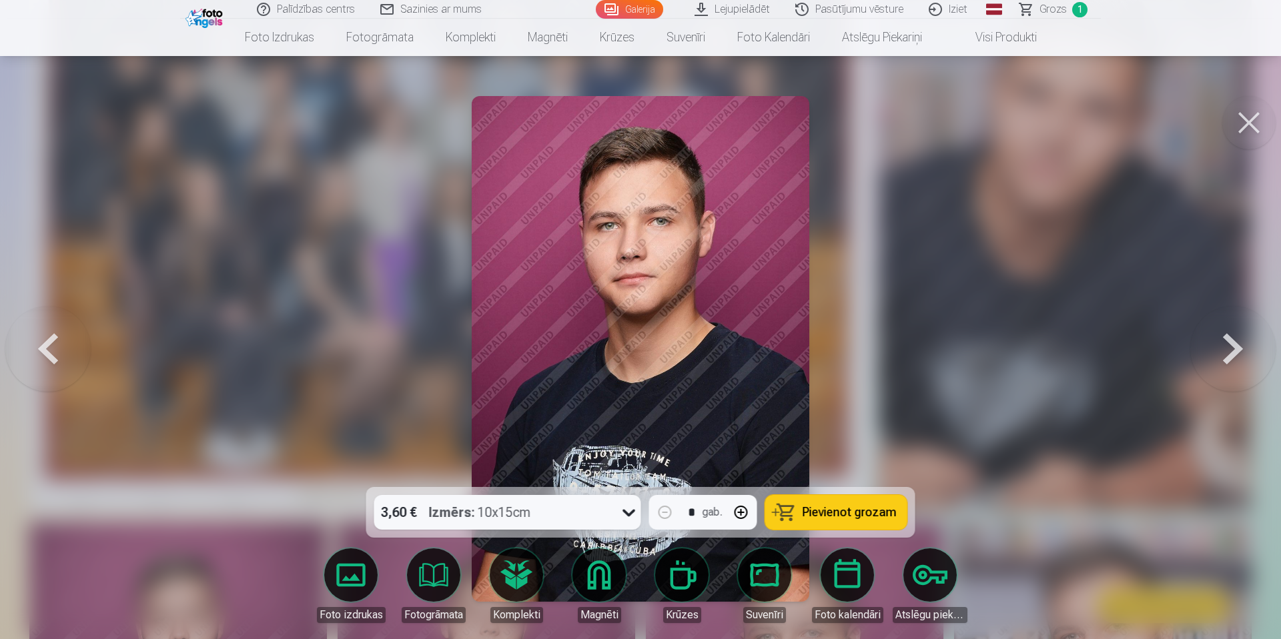
click at [1223, 358] on button at bounding box center [1232, 349] width 85 height 250
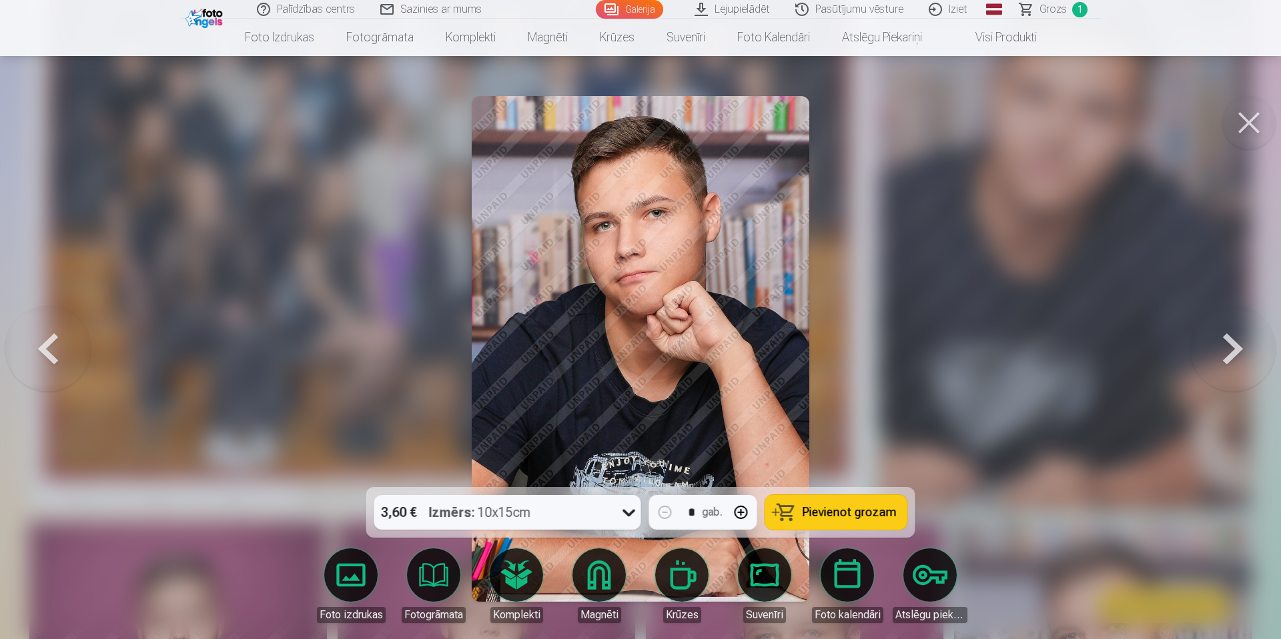
click at [1221, 358] on button at bounding box center [1232, 349] width 85 height 250
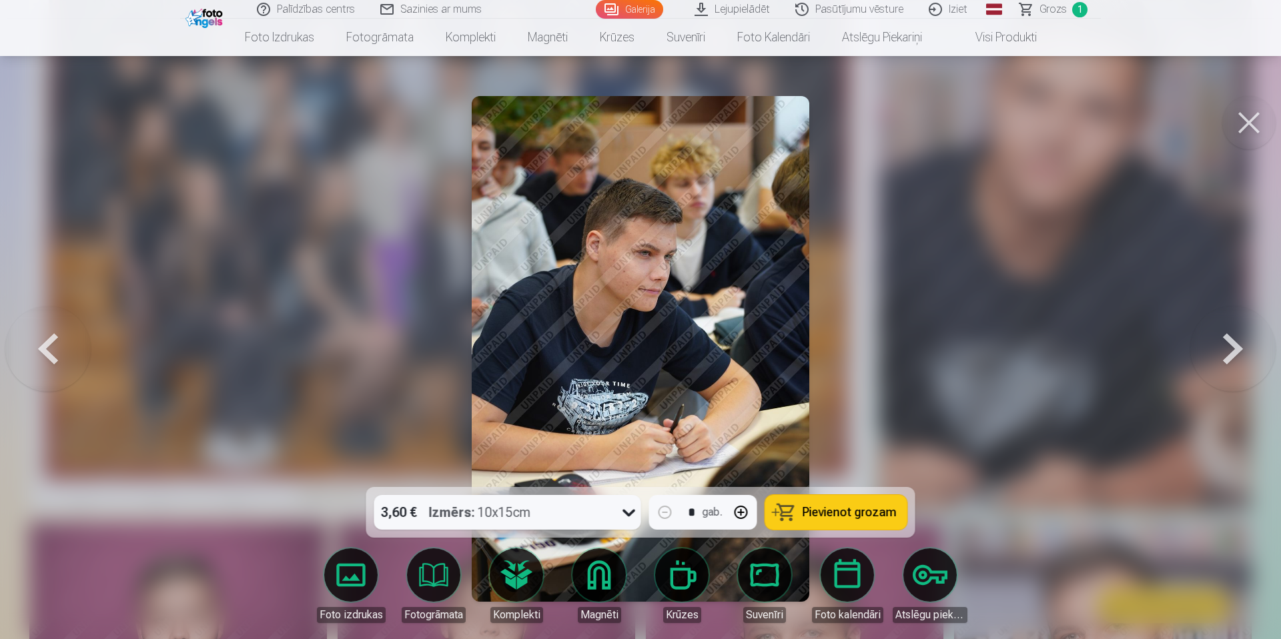
click at [1221, 358] on button at bounding box center [1232, 349] width 85 height 250
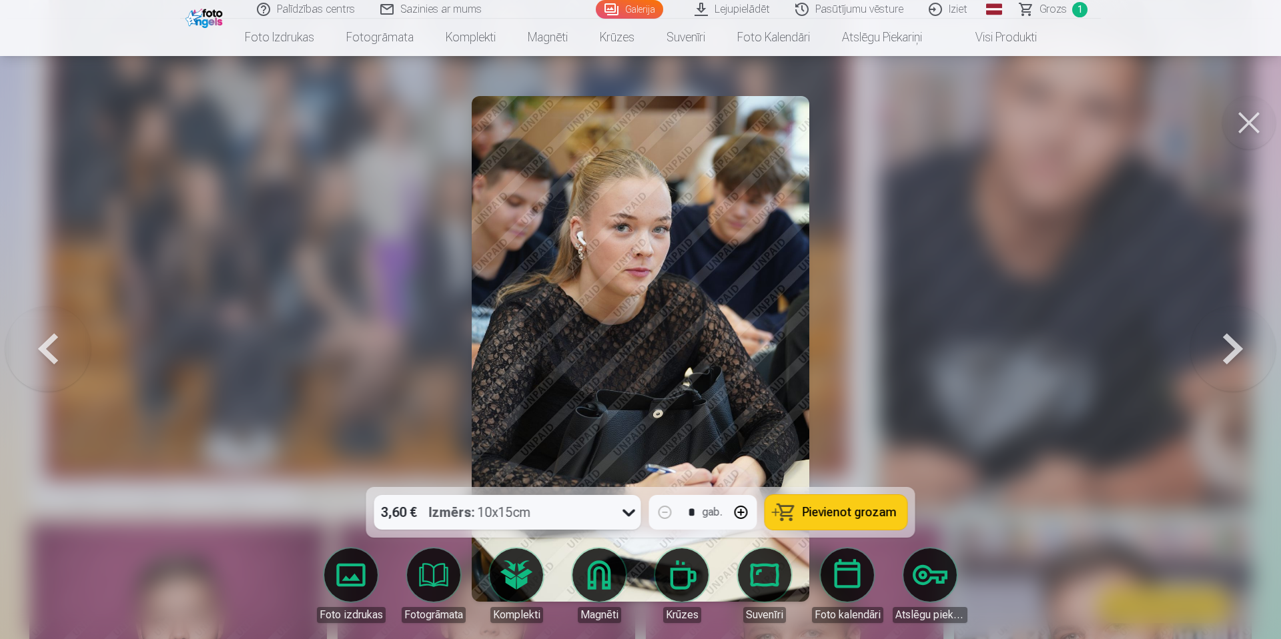
click at [1221, 358] on button at bounding box center [1232, 349] width 85 height 250
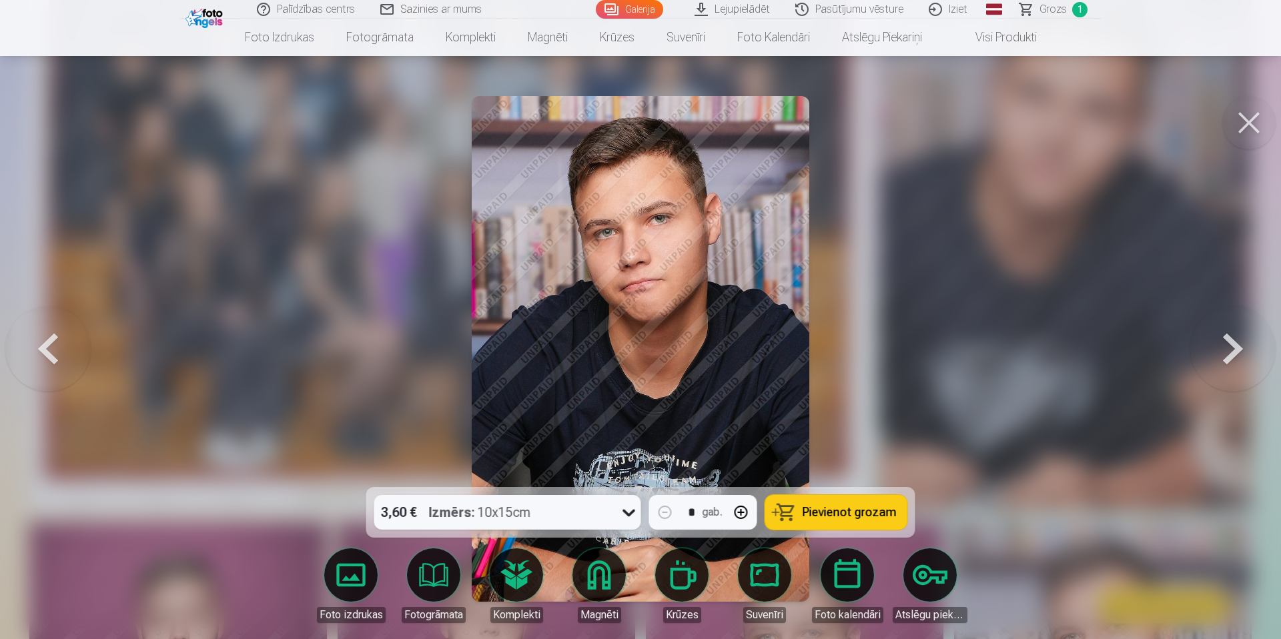
click at [1221, 358] on button at bounding box center [1232, 349] width 85 height 250
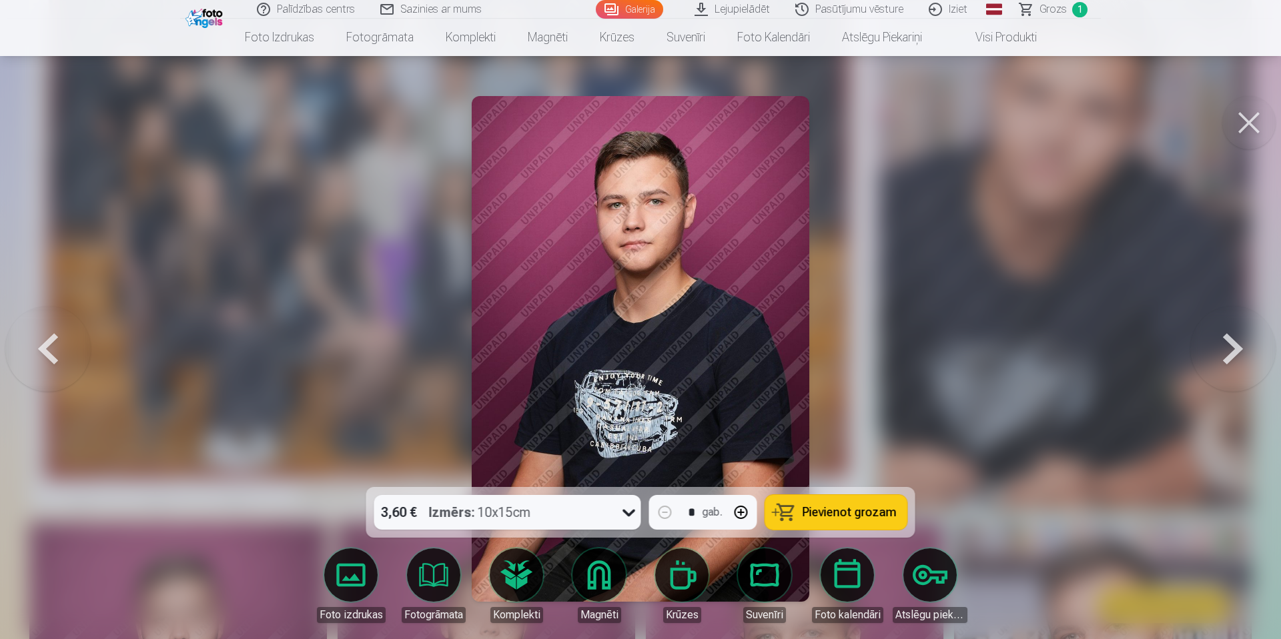
click at [1221, 358] on button at bounding box center [1232, 349] width 85 height 250
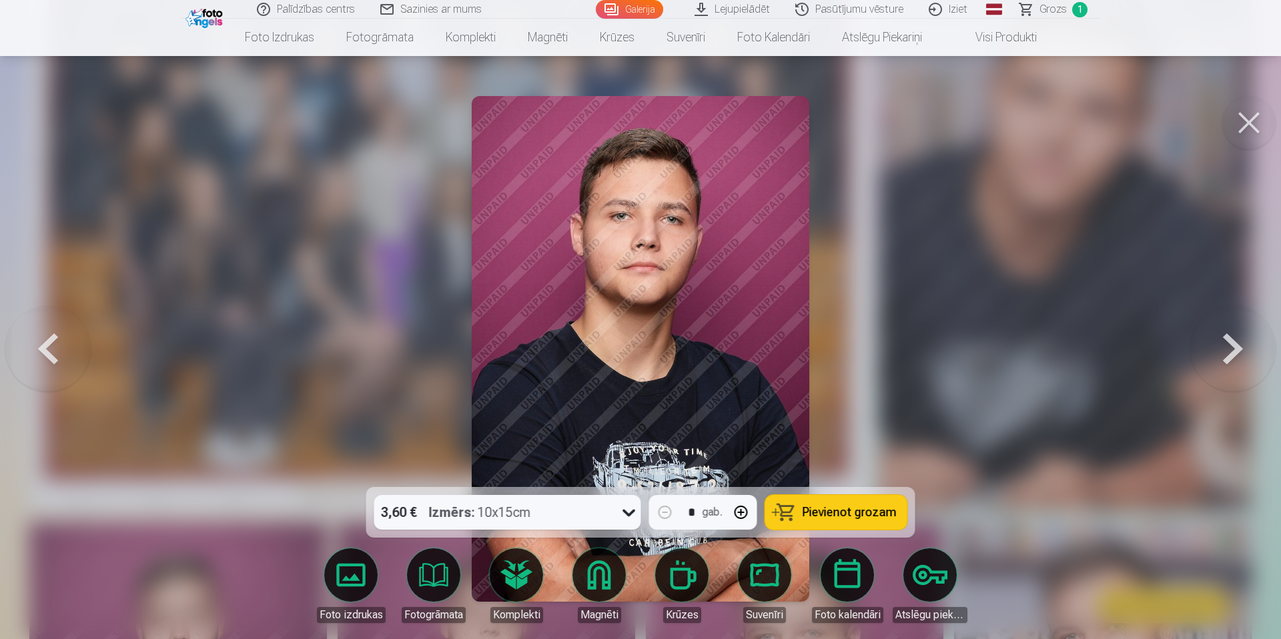
click at [1221, 358] on button at bounding box center [1232, 349] width 85 height 250
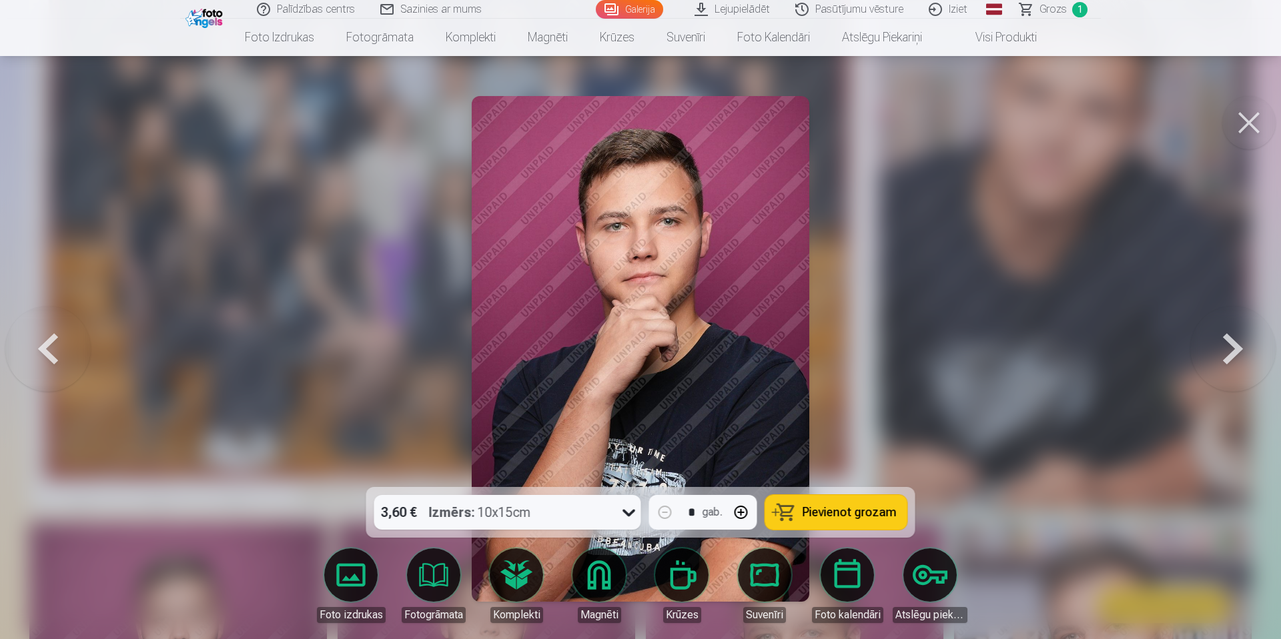
click at [1221, 358] on button at bounding box center [1232, 349] width 85 height 250
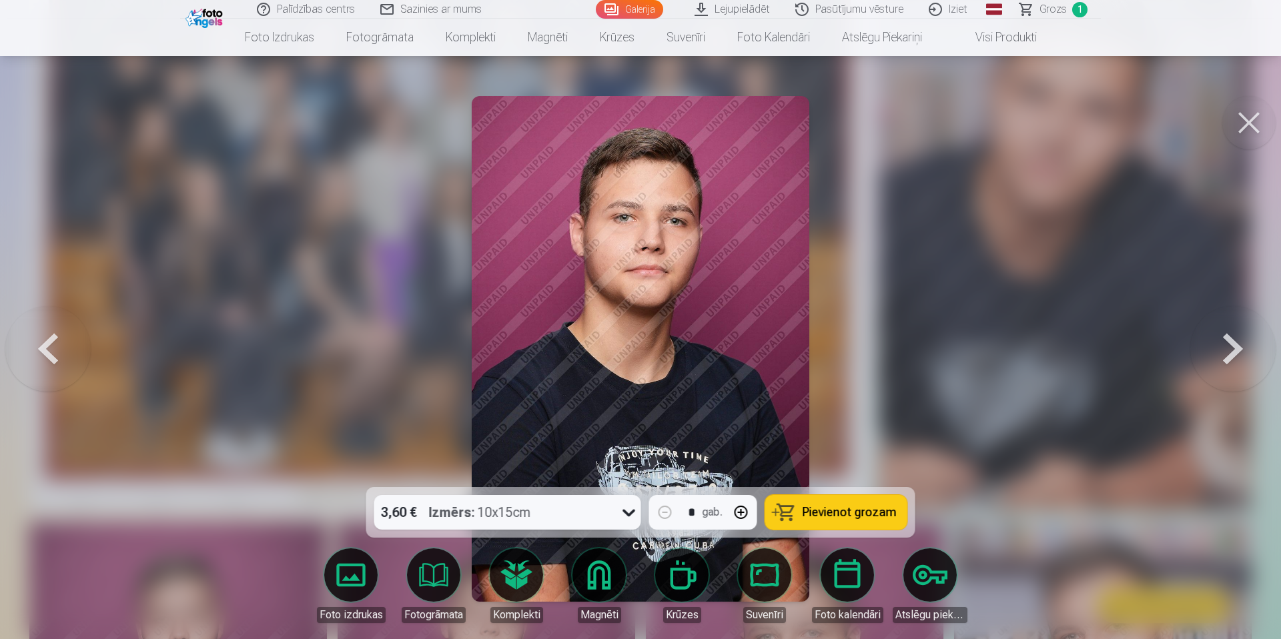
click at [1221, 358] on button at bounding box center [1232, 349] width 85 height 250
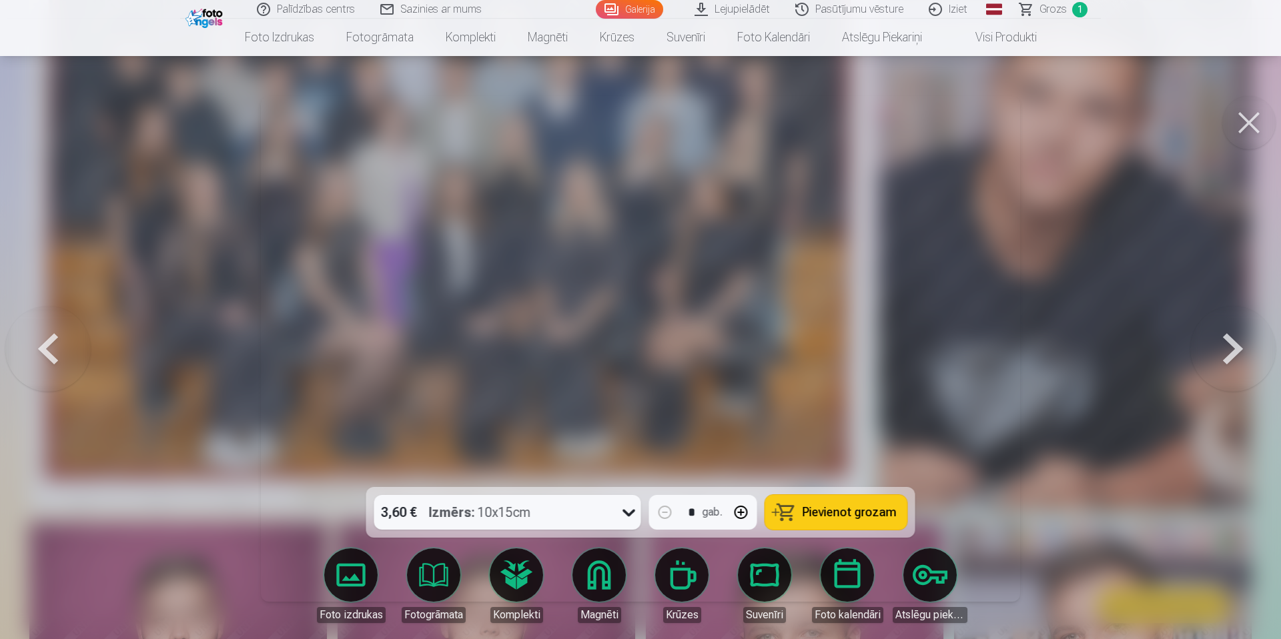
click at [1221, 358] on button at bounding box center [1232, 349] width 85 height 250
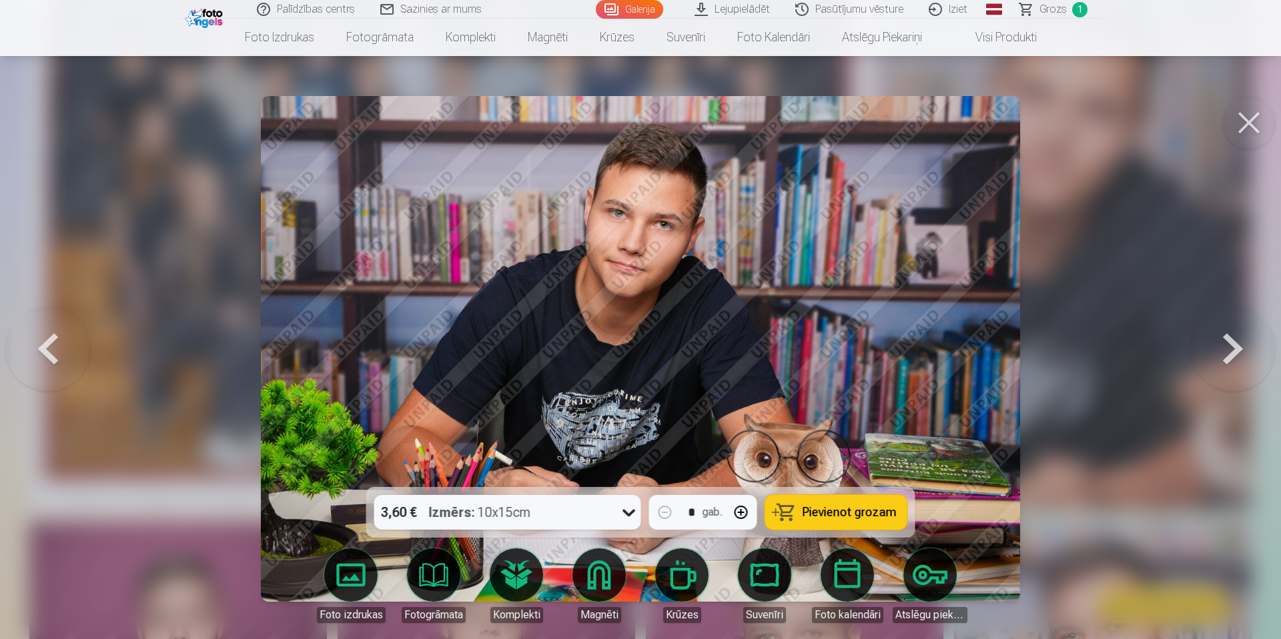
click at [1221, 358] on button at bounding box center [1232, 349] width 85 height 250
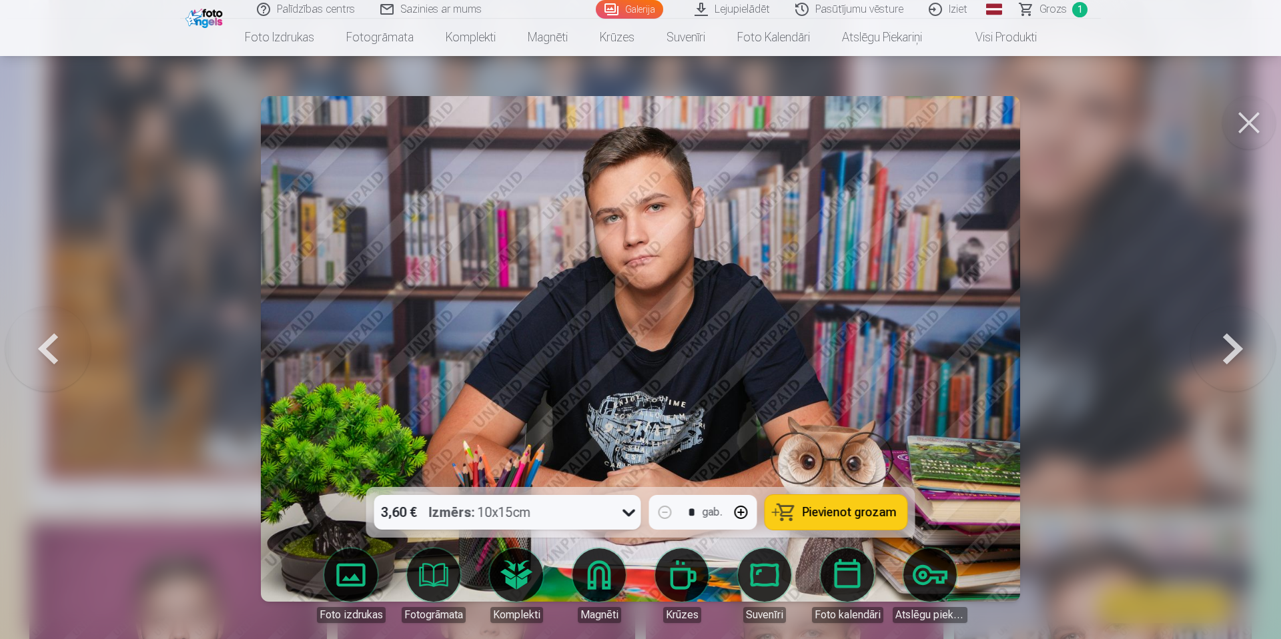
click at [1221, 358] on button at bounding box center [1232, 349] width 85 height 250
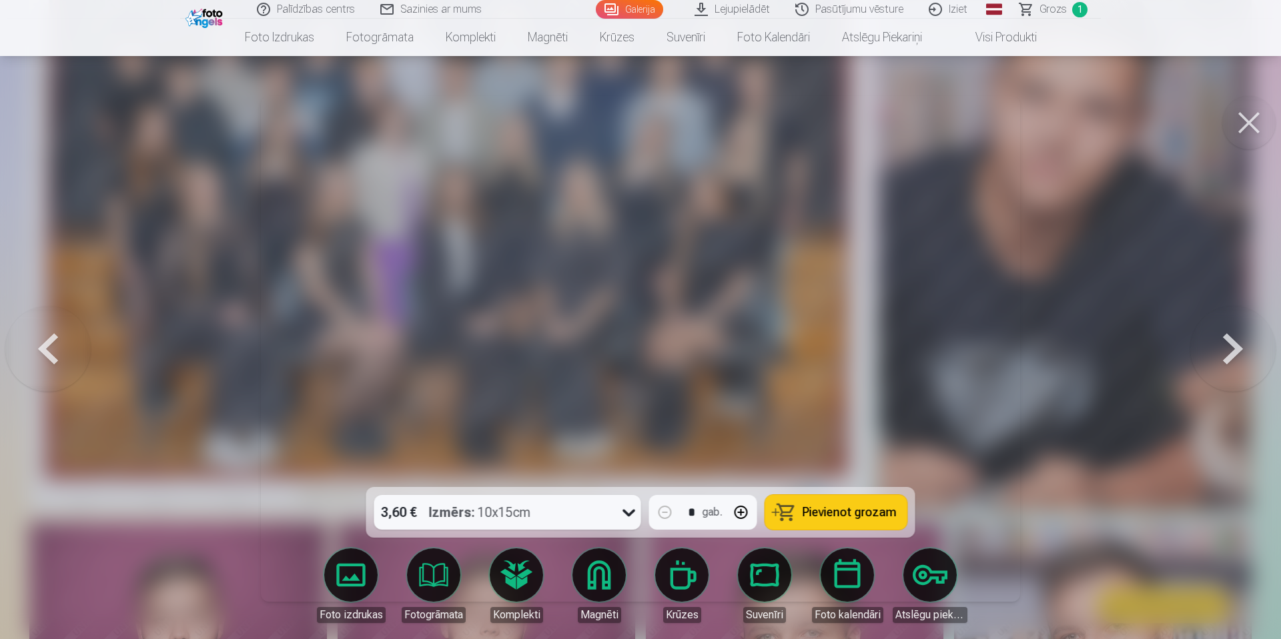
click at [1221, 358] on button at bounding box center [1232, 349] width 85 height 250
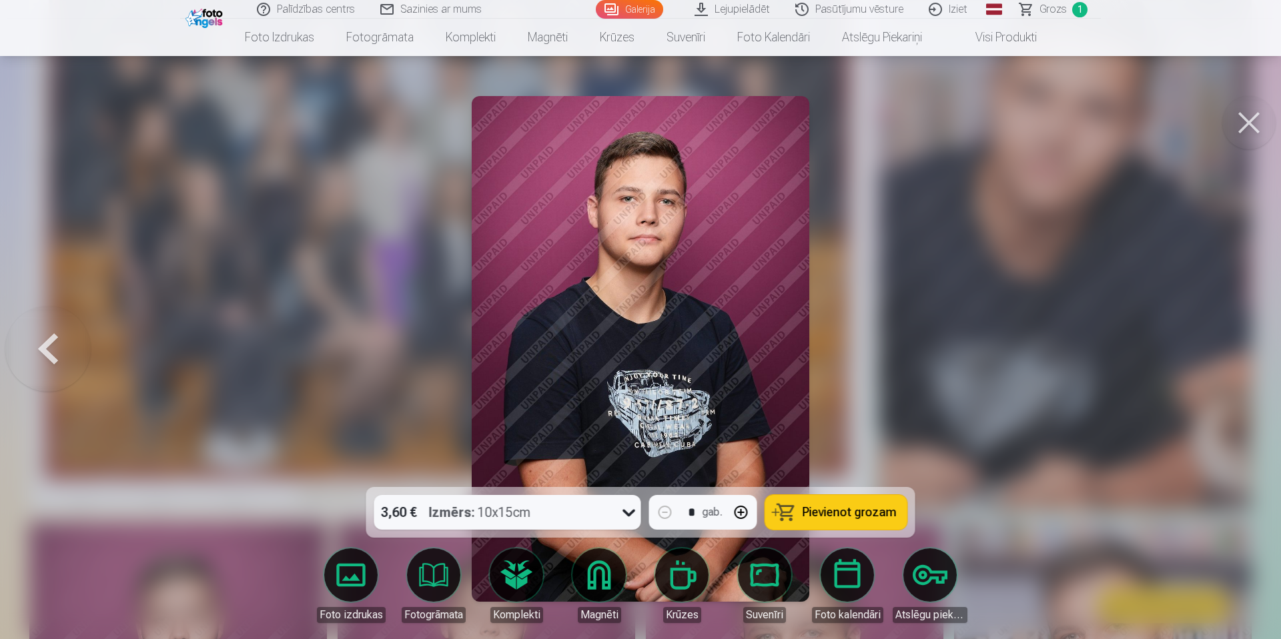
click at [1221, 358] on div at bounding box center [640, 319] width 1281 height 639
